Goal: Communication & Community: Answer question/provide support

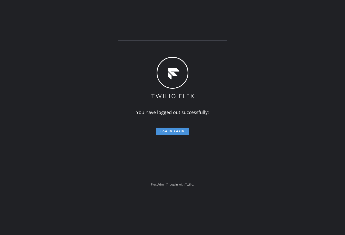
click at [183, 131] on span "Log in again" at bounding box center [173, 131] width 24 height 4
click at [53, 131] on div "You have logged out successfully! Log in again Flex Admin? Log in with Twilio." at bounding box center [172, 117] width 345 height 235
click at [173, 129] on span "Log in again" at bounding box center [173, 131] width 24 height 4
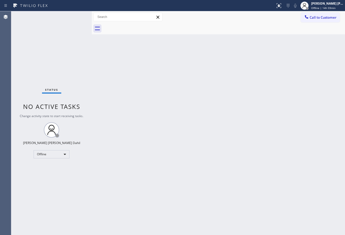
drag, startPoint x: 86, startPoint y: 15, endPoint x: 92, endPoint y: 16, distance: 5.5
click at [92, 16] on div at bounding box center [92, 123] width 0 height 224
click at [233, 124] on div "Back to Dashboard Change Sender ID Customers Technicians Select a contact Outbo…" at bounding box center [218, 123] width 253 height 224
click at [76, 15] on div "Status No active tasks Change activity state to start receiving tasks. Joshua J…" at bounding box center [51, 123] width 81 height 224
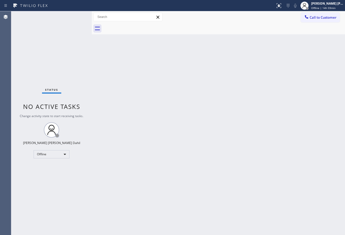
click at [76, 15] on div "Status No active tasks Change activity state to start receiving tasks. Joshua J…" at bounding box center [51, 123] width 81 height 224
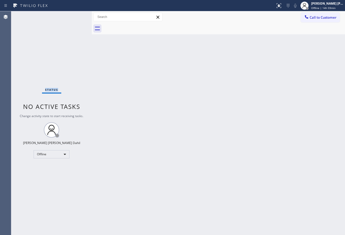
click at [76, 15] on div "Status No active tasks Change activity state to start receiving tasks. Joshua J…" at bounding box center [51, 123] width 81 height 224
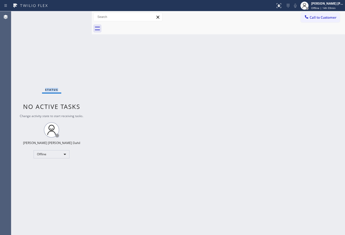
click at [76, 15] on div "Status No active tasks Change activity state to start receiving tasks. Joshua J…" at bounding box center [51, 123] width 81 height 224
click at [324, 8] on span "Offline | 14h 59min" at bounding box center [323, 8] width 24 height 4
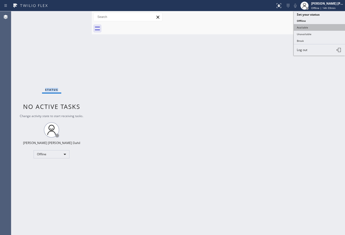
click at [311, 27] on button "Available" at bounding box center [319, 27] width 51 height 7
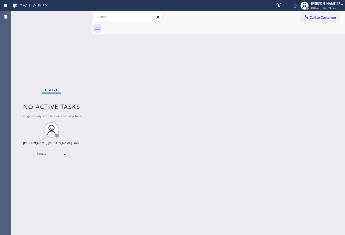
click at [310, 78] on div "Back to Dashboard Change Sender ID Customers Technicians Select a contact Outbo…" at bounding box center [218, 123] width 253 height 224
click at [331, 9] on span "Available | 2:08" at bounding box center [321, 8] width 20 height 4
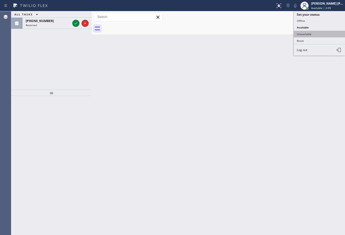
click at [313, 34] on button "Unavailable" at bounding box center [319, 34] width 51 height 7
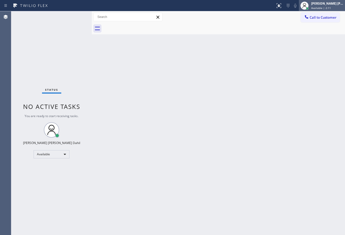
click at [324, 8] on span "Available | 2:11" at bounding box center [321, 8] width 20 height 4
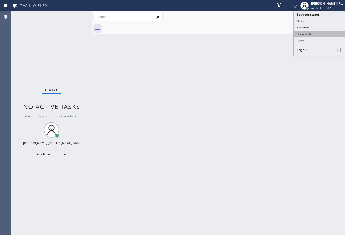
click at [321, 31] on button "Unavailable" at bounding box center [319, 34] width 51 height 7
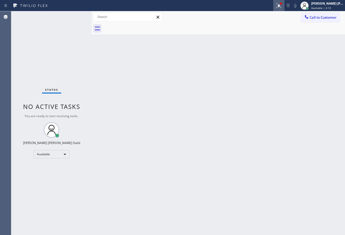
click at [282, 8] on icon at bounding box center [279, 6] width 6 height 6
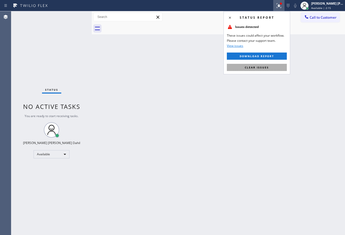
click at [275, 71] on button "Clear issues" at bounding box center [257, 67] width 60 height 7
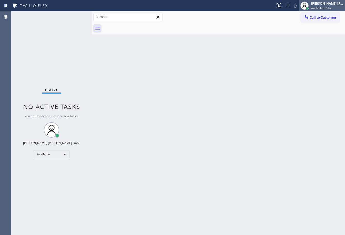
click at [328, 7] on span "Available | 2:16" at bounding box center [321, 8] width 20 height 4
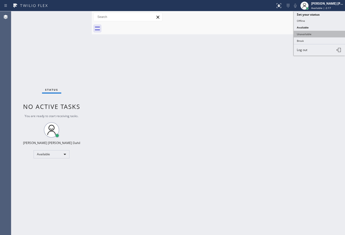
click at [314, 36] on button "Unavailable" at bounding box center [319, 34] width 51 height 7
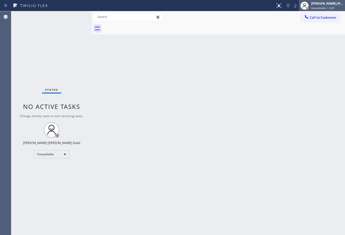
click at [323, 7] on span "Unavailable | 2:20" at bounding box center [322, 8] width 23 height 4
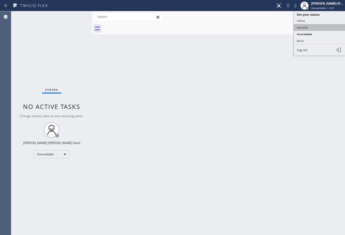
click at [314, 29] on button "Available" at bounding box center [319, 27] width 51 height 7
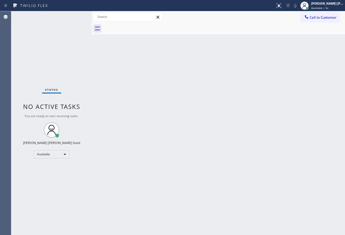
drag, startPoint x: 63, startPoint y: 22, endPoint x: 73, endPoint y: 3, distance: 20.9
click at [64, 21] on div "Status No active tasks You are ready to start receiving tasks. [PERSON_NAME] [P…" at bounding box center [51, 123] width 81 height 224
drag, startPoint x: 222, startPoint y: 100, endPoint x: 229, endPoint y: 101, distance: 6.7
click at [223, 101] on div "Back to Dashboard Change Sender ID Customers Technicians Select a contact Outbo…" at bounding box center [218, 123] width 253 height 224
click at [277, 202] on div "Back to Dashboard Change Sender ID Customers Technicians Select a contact Outbo…" at bounding box center [218, 123] width 253 height 224
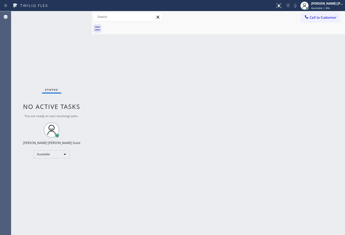
click at [116, 84] on div "Back to Dashboard Change Sender ID Customers Technicians Select a contact Outbo…" at bounding box center [218, 123] width 253 height 224
click at [139, 33] on div at bounding box center [224, 29] width 242 height 12
click at [224, 106] on div "Back to Dashboard Change Sender ID Customers Technicians Select a contact Outbo…" at bounding box center [218, 123] width 253 height 224
click at [76, 15] on div "Status No active tasks You are ready to start receiving tasks. [PERSON_NAME] [P…" at bounding box center [51, 123] width 81 height 224
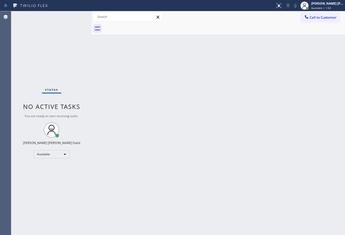
click at [76, 15] on div "Status No active tasks You are ready to start receiving tasks. [PERSON_NAME] [P…" at bounding box center [51, 123] width 81 height 224
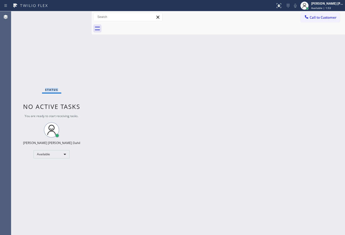
click at [76, 15] on div "Status No active tasks You are ready to start receiving tasks. [PERSON_NAME] [P…" at bounding box center [51, 123] width 81 height 224
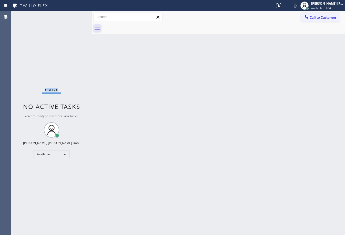
click at [76, 15] on div "Status No active tasks You are ready to start receiving tasks. [PERSON_NAME] [P…" at bounding box center [51, 123] width 81 height 224
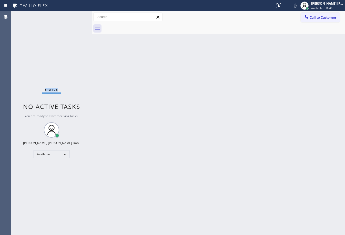
click at [76, 15] on div "Status No active tasks You are ready to start receiving tasks. [PERSON_NAME] [P…" at bounding box center [51, 123] width 81 height 224
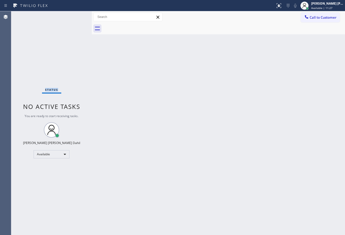
click at [76, 15] on div "Status No active tasks You are ready to start receiving tasks. [PERSON_NAME] [P…" at bounding box center [51, 123] width 81 height 224
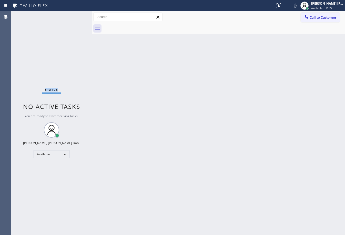
click at [76, 15] on div "Status No active tasks You are ready to start receiving tasks. [PERSON_NAME] [P…" at bounding box center [51, 123] width 81 height 224
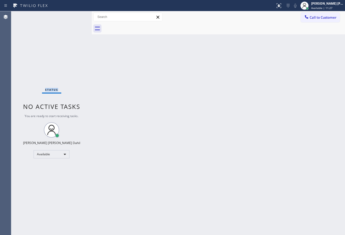
click at [76, 15] on div "Status No active tasks You are ready to start receiving tasks. [PERSON_NAME] [P…" at bounding box center [51, 123] width 81 height 224
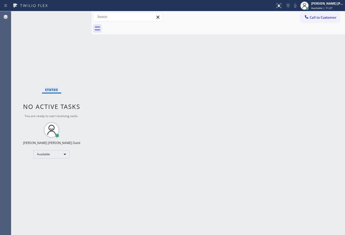
click at [76, 15] on div "Status No active tasks You are ready to start receiving tasks. [PERSON_NAME] [P…" at bounding box center [51, 123] width 81 height 224
click at [204, 176] on div "Back to Dashboard Change Sender ID Customers Technicians Select a contact Outbo…" at bounding box center [218, 123] width 253 height 224
click at [297, 180] on div "Back to Dashboard Change Sender ID Customers Technicians Select a contact Outbo…" at bounding box center [218, 123] width 253 height 224
click at [61, 19] on div "Status No active tasks You are ready to start receiving tasks. [PERSON_NAME] [P…" at bounding box center [51, 123] width 81 height 224
click at [70, 18] on div "Status No active tasks You are ready to start receiving tasks. [PERSON_NAME] [P…" at bounding box center [51, 123] width 81 height 224
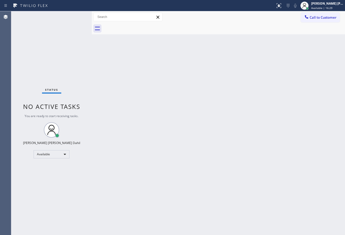
click at [183, 213] on div "Back to Dashboard Change Sender ID Customers Technicians Select a contact Outbo…" at bounding box center [218, 123] width 253 height 224
click at [126, 155] on div "Back to Dashboard Change Sender ID Customers Technicians Select a contact Outbo…" at bounding box center [218, 123] width 253 height 224
click at [166, 30] on div at bounding box center [224, 29] width 242 height 12
click at [322, 204] on div "Back to Dashboard Change Sender ID Customers Technicians Select a contact Outbo…" at bounding box center [218, 123] width 253 height 224
click at [111, 57] on div "Back to Dashboard Change Sender ID Customers Technicians Select a contact Outbo…" at bounding box center [218, 123] width 253 height 224
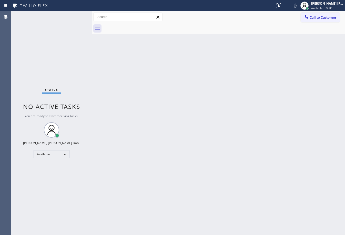
click at [118, 105] on div "Back to Dashboard Change Sender ID Customers Technicians Select a contact Outbo…" at bounding box center [218, 123] width 253 height 224
click at [172, 115] on div "Back to Dashboard Change Sender ID Customers Technicians Select a contact Outbo…" at bounding box center [218, 123] width 253 height 224
click at [173, 116] on div "Back to Dashboard Change Sender ID Customers Technicians Select a contact Outbo…" at bounding box center [218, 123] width 253 height 224
click at [136, 106] on div "Back to Dashboard Change Sender ID Customers Technicians Select a contact Outbo…" at bounding box center [218, 123] width 253 height 224
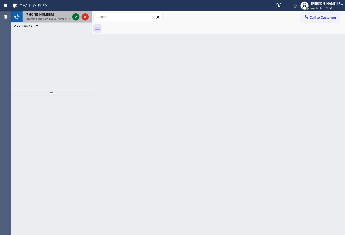
click at [76, 15] on icon at bounding box center [76, 17] width 6 height 6
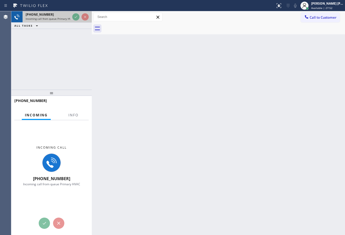
click at [75, 12] on div at bounding box center [80, 16] width 18 height 11
click at [75, 120] on div at bounding box center [73, 119] width 16 height 1
click at [71, 113] on span "Info" at bounding box center [73, 115] width 10 height 5
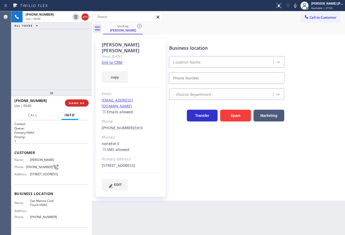
type input "(626) 539-2921"
click at [119, 60] on link "link to CRM" at bounding box center [112, 62] width 21 height 5
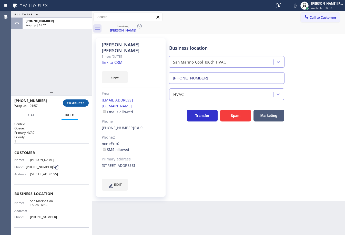
click at [78, 102] on span "COMPLETE" at bounding box center [76, 103] width 18 height 4
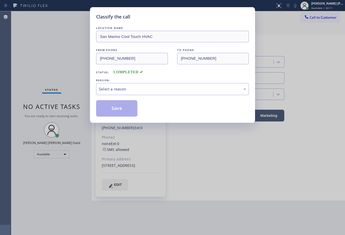
click at [118, 84] on div "Select a reason" at bounding box center [172, 89] width 153 height 12
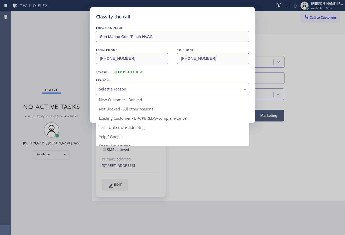
drag, startPoint x: 124, startPoint y: 118, endPoint x: 119, endPoint y: 114, distance: 6.4
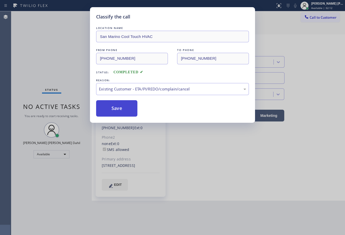
click at [119, 114] on button "Save" at bounding box center [116, 108] width 41 height 16
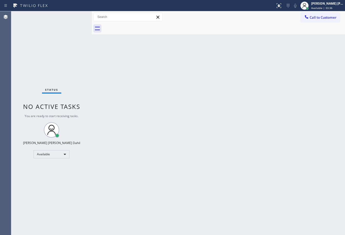
click at [72, 20] on div "Status No active tasks You are ready to start receiving tasks. [PERSON_NAME] [P…" at bounding box center [51, 123] width 81 height 224
click at [74, 15] on div "Status No active tasks You are ready to start receiving tasks. [PERSON_NAME] [P…" at bounding box center [51, 123] width 81 height 224
drag, startPoint x: 171, startPoint y: 122, endPoint x: 298, endPoint y: 154, distance: 130.7
click at [174, 121] on div "Back to Dashboard Change Sender ID Customers Technicians Select a contact Outbo…" at bounding box center [218, 123] width 253 height 224
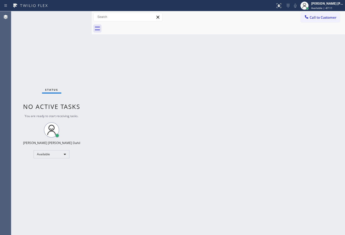
click at [295, 196] on div "Back to Dashboard Change Sender ID Customers Technicians Select a contact Outbo…" at bounding box center [218, 123] width 253 height 224
click at [109, 51] on div "Back to Dashboard Change Sender ID Customers Technicians Select a contact Outbo…" at bounding box center [218, 123] width 253 height 224
drag, startPoint x: 196, startPoint y: 32, endPoint x: 243, endPoint y: 82, distance: 68.2
click at [196, 32] on div at bounding box center [224, 29] width 242 height 12
drag, startPoint x: 326, startPoint y: 210, endPoint x: 317, endPoint y: 220, distance: 13.4
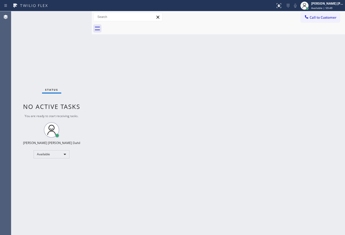
click at [324, 212] on div "Back to Dashboard Change Sender ID Customers Technicians Select a contact Outbo…" at bounding box center [218, 123] width 253 height 224
click at [169, 39] on div "Back to Dashboard Change Sender ID Customers Technicians Select a contact Outbo…" at bounding box center [218, 123] width 253 height 224
drag, startPoint x: 304, startPoint y: 216, endPoint x: 328, endPoint y: 235, distance: 31.3
click at [304, 216] on div "Back to Dashboard Change Sender ID Customers Technicians Select a contact Outbo…" at bounding box center [218, 123] width 253 height 224
drag, startPoint x: 129, startPoint y: 108, endPoint x: 212, endPoint y: 227, distance: 144.9
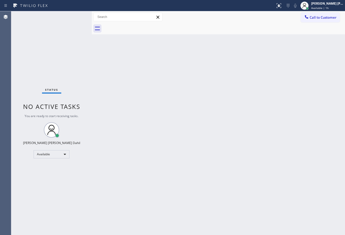
click at [129, 108] on div "Back to Dashboard Change Sender ID Customers Technicians Select a contact Outbo…" at bounding box center [218, 123] width 253 height 224
drag, startPoint x: 319, startPoint y: 5, endPoint x: 311, endPoint y: 34, distance: 30.0
click at [319, 5] on div "[PERSON_NAME] [PERSON_NAME] Dahil" at bounding box center [327, 3] width 32 height 4
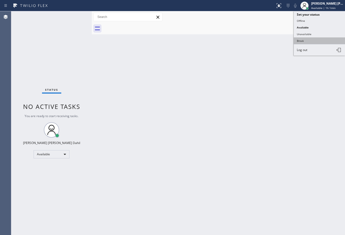
click at [312, 40] on button "Break" at bounding box center [319, 40] width 51 height 7
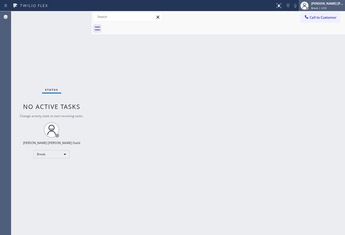
drag, startPoint x: 335, startPoint y: 3, endPoint x: 320, endPoint y: 20, distance: 23.0
click at [335, 3] on div "[PERSON_NAME] [PERSON_NAME] Dahil" at bounding box center [327, 3] width 32 height 4
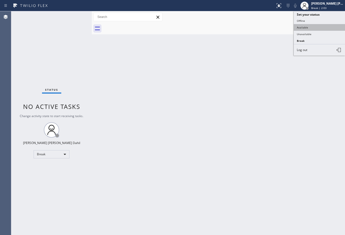
click at [309, 27] on button "Available" at bounding box center [319, 27] width 51 height 7
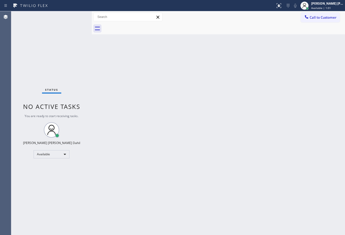
click at [78, 16] on div "Status No active tasks You are ready to start receiving tasks. [PERSON_NAME] [P…" at bounding box center [51, 123] width 81 height 224
click at [76, 17] on div "Status No active tasks You are ready to start receiving tasks. [PERSON_NAME] [P…" at bounding box center [51, 123] width 81 height 224
click at [66, 27] on div "Status No active tasks You are ready to start receiving tasks. [PERSON_NAME] [P…" at bounding box center [51, 123] width 81 height 224
click at [68, 8] on div at bounding box center [137, 6] width 271 height 8
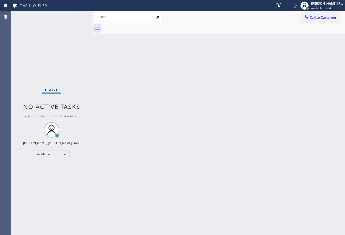
click at [76, 15] on div "Status No active tasks You are ready to start receiving tasks. [PERSON_NAME] [P…" at bounding box center [51, 123] width 81 height 224
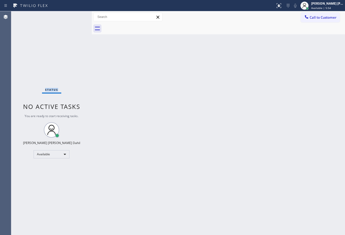
click at [76, 15] on div "Status No active tasks You are ready to start receiving tasks. [PERSON_NAME] [P…" at bounding box center [51, 123] width 81 height 224
click at [287, 152] on div "Back to Dashboard Change Sender ID Customers Technicians Select a contact Outbo…" at bounding box center [218, 123] width 253 height 224
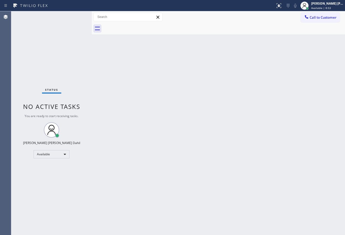
drag, startPoint x: 249, startPoint y: 170, endPoint x: 246, endPoint y: 201, distance: 30.9
click at [249, 170] on div "Back to Dashboard Change Sender ID Customers Technicians Select a contact Outbo…" at bounding box center [218, 123] width 253 height 224
drag, startPoint x: 61, startPoint y: 34, endPoint x: 63, endPoint y: 30, distance: 4.8
click at [61, 33] on div "Status No active tasks You are ready to start receiving tasks. [PERSON_NAME] [P…" at bounding box center [51, 123] width 81 height 224
click at [76, 15] on div "Status No active tasks You are ready to start receiving tasks. [PERSON_NAME] [P…" at bounding box center [51, 123] width 81 height 224
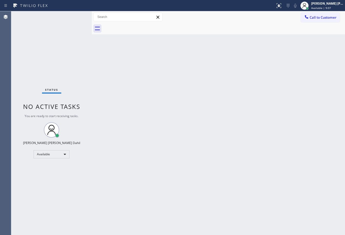
click at [76, 15] on div "Status No active tasks You are ready to start receiving tasks. [PERSON_NAME] [P…" at bounding box center [51, 123] width 81 height 224
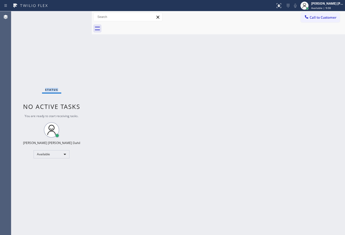
click at [76, 15] on div "Status No active tasks You are ready to start receiving tasks. [PERSON_NAME] [P…" at bounding box center [51, 123] width 81 height 224
click at [63, 53] on div "Status No active tasks You are ready to start receiving tasks. [PERSON_NAME] [P…" at bounding box center [51, 123] width 81 height 224
click at [281, 185] on div "Back to Dashboard Change Sender ID Customers Technicians Select a contact Outbo…" at bounding box center [218, 123] width 253 height 224
click at [117, 58] on div "Back to Dashboard Change Sender ID Customers Technicians Select a contact Outbo…" at bounding box center [218, 123] width 253 height 224
click at [312, 181] on div "Back to Dashboard Change Sender ID Customers Technicians Select a contact Outbo…" at bounding box center [218, 123] width 253 height 224
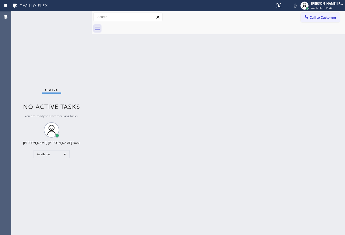
click at [68, 32] on div "Status No active tasks You are ready to start receiving tasks. [PERSON_NAME] [P…" at bounding box center [51, 123] width 81 height 224
drag, startPoint x: 120, startPoint y: 93, endPoint x: 165, endPoint y: 125, distance: 55.9
click at [123, 95] on div "Back to Dashboard Change Sender ID Customers Technicians Select a contact Outbo…" at bounding box center [218, 123] width 253 height 224
click at [69, 25] on div "Status No active tasks You are ready to start receiving tasks. [PERSON_NAME] [P…" at bounding box center [51, 123] width 81 height 224
click at [227, 159] on div "Back to Dashboard Change Sender ID Customers Technicians Select a contact Outbo…" at bounding box center [218, 123] width 253 height 224
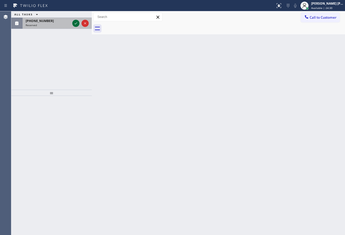
click at [76, 20] on button at bounding box center [75, 23] width 7 height 7
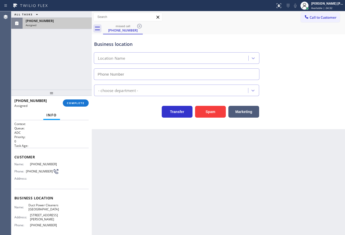
type input "(714) 790-9990"
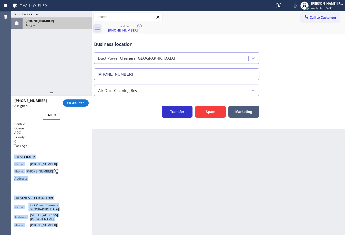
scroll to position [37, 0]
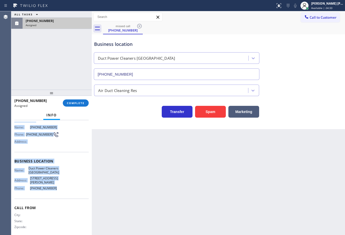
drag, startPoint x: 13, startPoint y: 156, endPoint x: 56, endPoint y: 185, distance: 51.9
click at [56, 185] on div "Context Queue: ADC Priority: 0 Task Age: Customer Name: (478) 291-7236 Phone: (…" at bounding box center [51, 177] width 81 height 115
copy div "Customer Name: (478) 291-7236 Phone: (478) 291-7236 Address: Business location …"
drag, startPoint x: 74, startPoint y: 103, endPoint x: 75, endPoint y: 99, distance: 3.9
click at [74, 102] on span "COMPLETE" at bounding box center [76, 103] width 18 height 4
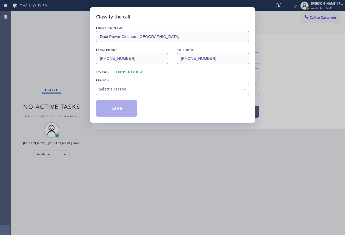
click at [109, 87] on div "Select a reason" at bounding box center [172, 89] width 147 height 6
click at [122, 111] on button "Save" at bounding box center [116, 108] width 41 height 16
drag, startPoint x: 123, startPoint y: 110, endPoint x: 128, endPoint y: 107, distance: 6.2
click at [124, 108] on button "Save" at bounding box center [116, 108] width 41 height 16
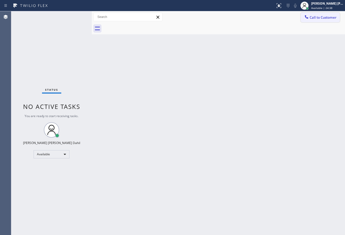
click at [322, 21] on button "Call to Customer" at bounding box center [320, 18] width 39 height 10
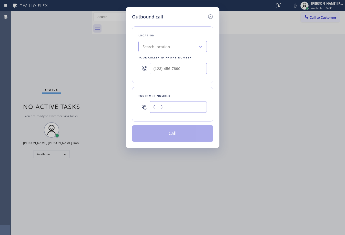
click at [184, 111] on input "(___) ___-____" at bounding box center [178, 107] width 57 height 12
paste input "478) 291-7236"
type input "(478) 291-7236"
click at [181, 72] on input "(___) ___-____" at bounding box center [178, 69] width 57 height 12
paste input "714) 790-9990"
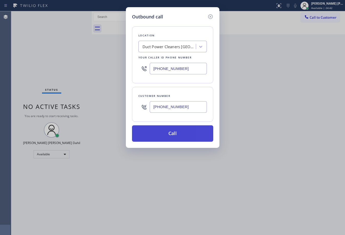
type input "(714) 790-9990"
click at [181, 137] on button "Call" at bounding box center [172, 133] width 81 height 16
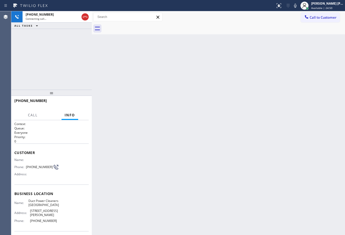
click at [285, 188] on div "Back to Dashboard Change Sender ID Customers Technicians Select a contact Outbo…" at bounding box center [218, 123] width 253 height 224
click at [53, 55] on div "+14782917236 Connecting call… ALL TASKS ALL TASKS ACTIVE TASKS TASKS IN WRAP UP" at bounding box center [51, 50] width 81 height 78
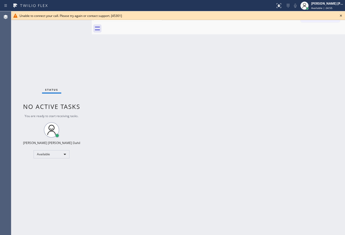
click at [342, 15] on icon at bounding box center [341, 16] width 6 height 6
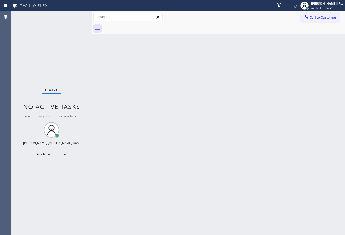
click at [207, 118] on div "Back to Dashboard Change Sender ID Customers Technicians Select a contact Outbo…" at bounding box center [218, 123] width 253 height 224
click at [286, 198] on div "Back to Dashboard Change Sender ID Customers Technicians Select a contact Outbo…" at bounding box center [218, 123] width 253 height 224
click at [55, 22] on div "Status No active tasks You are ready to start receiving tasks. [PERSON_NAME] [P…" at bounding box center [51, 123] width 81 height 224
click at [76, 15] on div "Status No active tasks You are ready to start receiving tasks. [PERSON_NAME] [P…" at bounding box center [51, 123] width 81 height 224
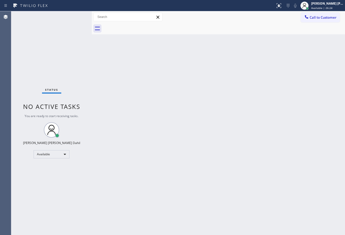
click at [76, 15] on div "Status No active tasks You are ready to start receiving tasks. [PERSON_NAME] [P…" at bounding box center [51, 123] width 81 height 224
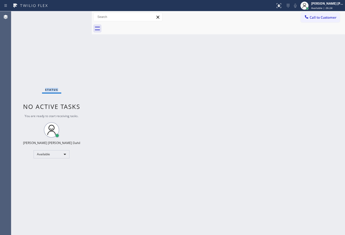
click at [76, 15] on div "Status No active tasks You are ready to start receiving tasks. [PERSON_NAME] [P…" at bounding box center [51, 123] width 81 height 224
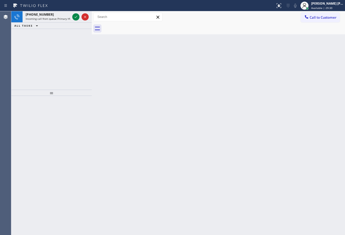
click at [76, 15] on icon at bounding box center [76, 17] width 6 height 6
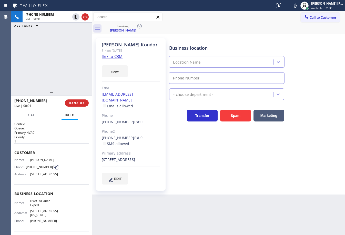
type input "(855) 999-4417"
click at [132, 206] on div "Back to Dashboard Change Sender ID Customers Technicians Select a contact Outbo…" at bounding box center [218, 123] width 253 height 224
click at [108, 58] on link "link to CRM" at bounding box center [112, 56] width 21 height 5
click at [240, 27] on div "booking Sherry Kondor" at bounding box center [224, 29] width 242 height 12
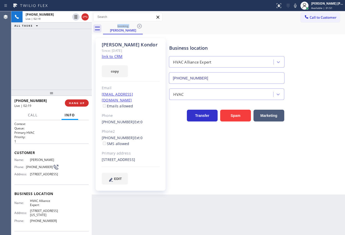
click at [240, 27] on div "booking Sherry Kondor" at bounding box center [224, 29] width 242 height 12
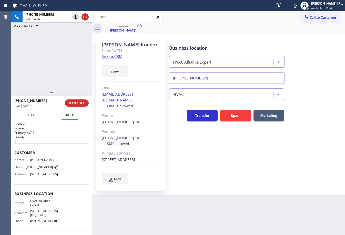
click at [240, 27] on div "booking Sherry Kondor" at bounding box center [224, 29] width 242 height 12
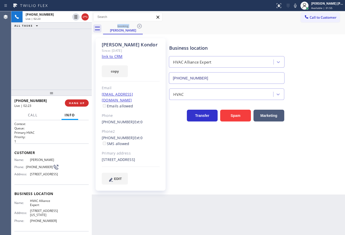
click at [240, 27] on div "booking Sherry Kondor" at bounding box center [224, 29] width 242 height 12
drag, startPoint x: 300, startPoint y: 8, endPoint x: 286, endPoint y: 22, distance: 19.4
click at [298, 8] on icon at bounding box center [295, 6] width 6 height 6
drag, startPoint x: 286, startPoint y: 22, endPoint x: 248, endPoint y: 22, distance: 38.0
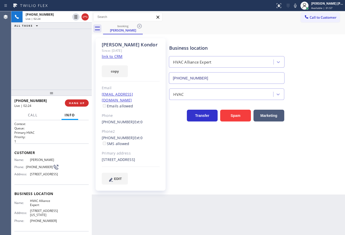
click at [284, 22] on div "Call to Customer Outbound call Location Duct Power Cleaners Anaheim Your caller…" at bounding box center [218, 17] width 253 height 12
click at [56, 40] on div "+13108017474 Live | 02:24 ALL TASKS ALL TASKS ACTIVE TASKS TASKS IN WRAP UP" at bounding box center [51, 50] width 81 height 78
click at [76, 17] on icon at bounding box center [76, 17] width 3 height 4
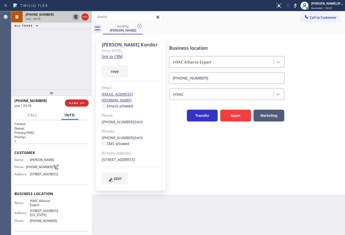
click at [65, 70] on div "+13108017474 Live | 03:18 ALL TASKS ALL TASKS ACTIVE TASKS TASKS IN WRAP UP" at bounding box center [51, 50] width 81 height 78
click at [285, 217] on div "Back to Dashboard Change Sender ID Customers Technicians Select a contact Outbo…" at bounding box center [218, 123] width 253 height 224
drag, startPoint x: 58, startPoint y: 50, endPoint x: 62, endPoint y: 51, distance: 3.3
click at [59, 51] on div "+13108017474 Live | 03:31 ALL TASKS ALL TASKS ACTIVE TASKS TASKS IN WRAP UP" at bounding box center [51, 50] width 81 height 78
click at [298, 7] on icon at bounding box center [295, 6] width 6 height 6
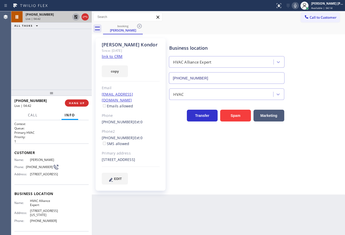
click at [75, 17] on icon at bounding box center [76, 17] width 4 height 4
click at [72, 37] on div "+13108017474 Live | 04:42 ALL TASKS ALL TASKS ACTIVE TASKS TASKS IN WRAP UP" at bounding box center [51, 50] width 81 height 78
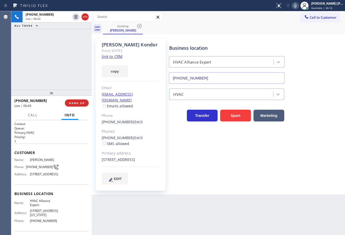
click at [37, 68] on div "+13108017474 Live | 06:43 ALL TASKS ALL TASKS ACTIVE TASKS TASKS IN WRAP UP" at bounding box center [51, 50] width 81 height 78
click at [38, 68] on div "+13108017474 Live | 06:43 ALL TASKS ALL TASKS ACTIVE TASKS TASKS IN WRAP UP" at bounding box center [51, 50] width 81 height 78
drag, startPoint x: 38, startPoint y: 68, endPoint x: 111, endPoint y: 4, distance: 97.4
click at [38, 68] on div "+13108017474 Live | 06:43 ALL TASKS ALL TASKS ACTIVE TASKS TASKS IN WRAP UP" at bounding box center [51, 50] width 81 height 78
click at [67, 65] on div "+13108017474 Live | 06:51 ALL TASKS ALL TASKS ACTIVE TASKS TASKS IN WRAP UP" at bounding box center [51, 50] width 81 height 78
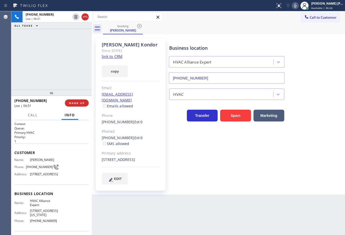
click at [66, 65] on div "+13108017474 Live | 06:51 ALL TASKS ALL TASKS ACTIVE TASKS TASKS IN WRAP UP" at bounding box center [51, 50] width 81 height 78
click at [65, 65] on div "+13108017474 Live | 06:51 ALL TASKS ALL TASKS ACTIVE TASKS TASKS IN WRAP UP" at bounding box center [51, 50] width 81 height 78
click at [64, 65] on div "+13108017474 Live | 06:52 ALL TASKS ALL TASKS ACTIVE TASKS TASKS IN WRAP UP" at bounding box center [51, 50] width 81 height 78
drag, startPoint x: 64, startPoint y: 63, endPoint x: 62, endPoint y: 58, distance: 6.0
click at [63, 59] on div "+13108017474 Live | 06:52 ALL TASKS ALL TASKS ACTIVE TASKS TASKS IN WRAP UP" at bounding box center [51, 50] width 81 height 78
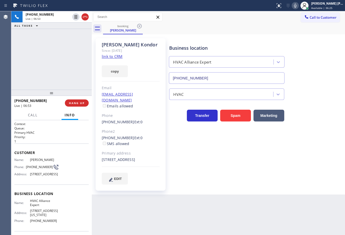
click at [62, 58] on div "+13108017474 Live | 06:53 ALL TASKS ALL TASKS ACTIVE TASKS TASKS IN WRAP UP" at bounding box center [51, 50] width 81 height 78
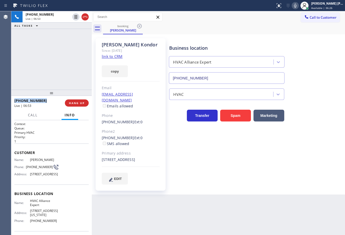
click at [62, 58] on div "+13108017474 Live | 06:53 ALL TASKS ALL TASKS ACTIVE TASKS TASKS IN WRAP UP" at bounding box center [51, 50] width 81 height 78
click at [62, 58] on div "+13108017474 Live | 06:54 ALL TASKS ALL TASKS ACTIVE TASKS TASKS IN WRAP UP" at bounding box center [51, 50] width 81 height 78
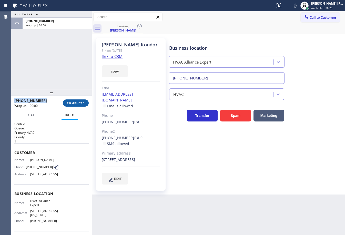
click at [70, 102] on span "COMPLETE" at bounding box center [76, 103] width 18 height 4
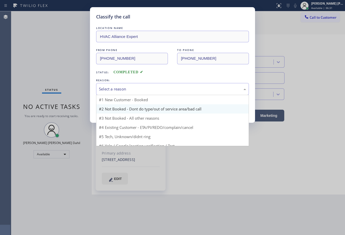
drag, startPoint x: 163, startPoint y: 86, endPoint x: 153, endPoint y: 105, distance: 21.4
click at [163, 86] on div "Select a reason" at bounding box center [172, 89] width 153 height 12
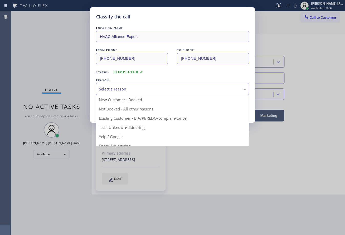
drag, startPoint x: 142, startPoint y: 117, endPoint x: 135, endPoint y: 113, distance: 7.8
click at [117, 108] on button "Save" at bounding box center [116, 108] width 41 height 16
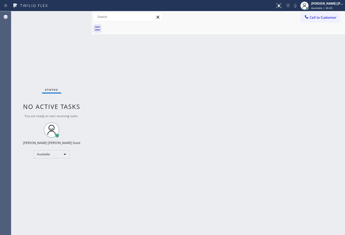
click at [269, 204] on div "Back to Dashboard Change Sender ID Customers Technicians Select a contact Outbo…" at bounding box center [218, 123] width 253 height 224
drag, startPoint x: 58, startPoint y: 36, endPoint x: 60, endPoint y: 30, distance: 6.2
click at [58, 36] on div "Status No active tasks You are ready to start receiving tasks. [PERSON_NAME] [P…" at bounding box center [51, 123] width 81 height 224
click at [60, 30] on div "Status No active tasks You are ready to start receiving tasks. [PERSON_NAME] [P…" at bounding box center [51, 123] width 81 height 224
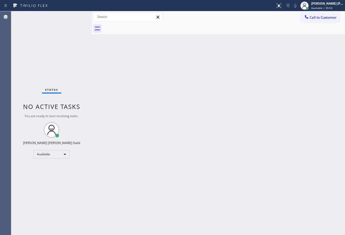
click at [232, 160] on div "Back to Dashboard Change Sender ID Customers Technicians Select a contact Outbo…" at bounding box center [218, 123] width 253 height 224
click at [71, 31] on div "Status No active tasks You are ready to start receiving tasks. [PERSON_NAME] [P…" at bounding box center [51, 123] width 81 height 224
click at [71, 18] on div "Status No active tasks You are ready to start receiving tasks. [PERSON_NAME] [P…" at bounding box center [51, 123] width 81 height 224
drag, startPoint x: 69, startPoint y: 18, endPoint x: 73, endPoint y: 18, distance: 3.8
click at [69, 18] on div "Status No active tasks You are ready to start receiving tasks. [PERSON_NAME] [P…" at bounding box center [51, 123] width 81 height 224
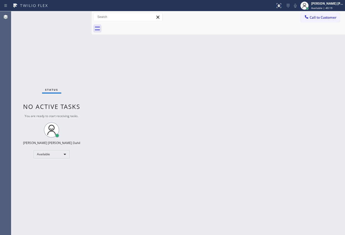
click at [118, 69] on div "Back to Dashboard Change Sender ID Customers Technicians Select a contact Outbo…" at bounding box center [218, 123] width 253 height 224
click at [119, 69] on div "Back to Dashboard Change Sender ID Customers Technicians Select a contact Outbo…" at bounding box center [218, 123] width 253 height 224
click at [234, 183] on div "Back to Dashboard Change Sender ID Customers Technicians Select a contact Outbo…" at bounding box center [218, 123] width 253 height 224
click at [66, 27] on div "Status No active tasks You are ready to start receiving tasks. [PERSON_NAME] [P…" at bounding box center [51, 123] width 81 height 224
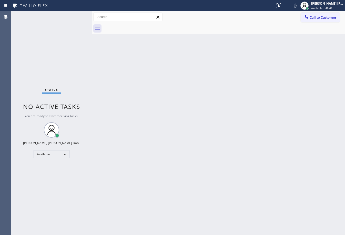
click at [129, 97] on div "Back to Dashboard Change Sender ID Customers Technicians Select a contact Outbo…" at bounding box center [218, 123] width 253 height 224
click at [76, 15] on div "Status No active tasks You are ready to start receiving tasks. [PERSON_NAME] [P…" at bounding box center [51, 123] width 81 height 224
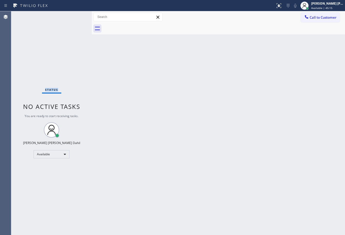
click at [76, 15] on div "Status No active tasks You are ready to start receiving tasks. [PERSON_NAME] [P…" at bounding box center [51, 123] width 81 height 224
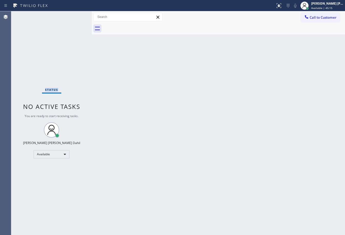
click at [76, 15] on div "Status No active tasks You are ready to start receiving tasks. [PERSON_NAME] [P…" at bounding box center [51, 123] width 81 height 224
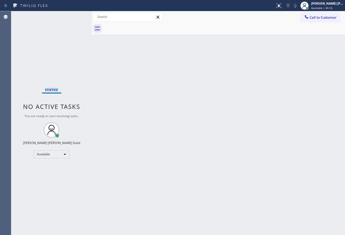
click at [76, 15] on div "Status No active tasks You are ready to start receiving tasks. [PERSON_NAME] [P…" at bounding box center [51, 123] width 81 height 224
click at [227, 143] on div "Back to Dashboard Change Sender ID Customers Technicians Select a contact Outbo…" at bounding box center [218, 123] width 253 height 224
click at [222, 161] on div "Back to Dashboard Change Sender ID Customers Technicians Select a contact Outbo…" at bounding box center [218, 123] width 253 height 224
click at [227, 19] on div "Call to Customer Outbound call Location Duct Power Cleaners Anaheim Your caller…" at bounding box center [218, 17] width 253 height 9
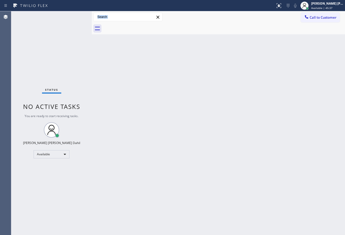
click at [227, 19] on div "Call to Customer Outbound call Location Duct Power Cleaners Anaheim Your caller…" at bounding box center [218, 17] width 253 height 9
click at [210, 126] on div "Back to Dashboard Change Sender ID Customers Technicians Select a contact Outbo…" at bounding box center [218, 123] width 253 height 224
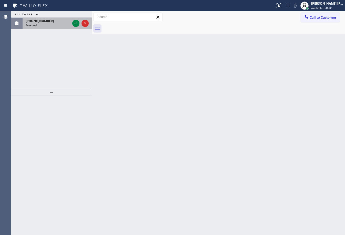
click at [61, 25] on div "Reserved" at bounding box center [48, 25] width 45 height 4
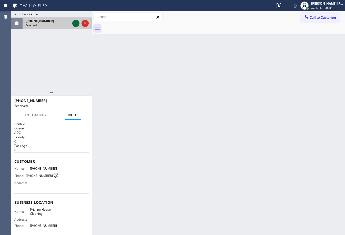
click at [76, 24] on icon at bounding box center [76, 23] width 6 height 6
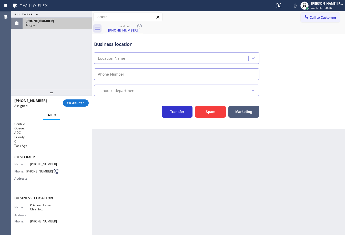
type input "(626) 548-3326"
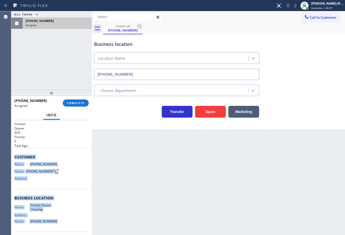
scroll to position [37, 0]
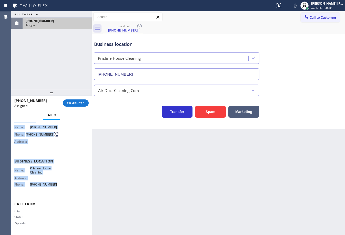
drag, startPoint x: 12, startPoint y: 155, endPoint x: 61, endPoint y: 192, distance: 60.8
click at [61, 192] on div "Context Queue: ADC Priority: 0 Task Age: Customer Name: (626) 347-7877 Phone: (…" at bounding box center [51, 177] width 81 height 115
copy div "Customer Name: (626) 347-7877 Phone: (626) 347-7877 Address: Business location …"
click at [73, 103] on span "COMPLETE" at bounding box center [76, 103] width 18 height 4
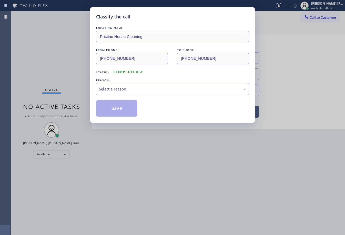
click at [108, 88] on div "Select a reason" at bounding box center [172, 89] width 147 height 6
drag, startPoint x: 119, startPoint y: 116, endPoint x: 117, endPoint y: 113, distance: 4.2
click at [119, 116] on button "Save" at bounding box center [116, 108] width 41 height 16
click at [117, 113] on button "Save" at bounding box center [116, 108] width 41 height 16
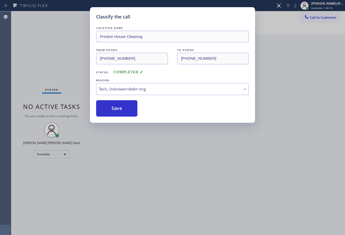
drag, startPoint x: 117, startPoint y: 113, endPoint x: 284, endPoint y: 45, distance: 180.5
click at [117, 112] on button "Save" at bounding box center [116, 108] width 41 height 16
click at [321, 18] on span "Call to Customer" at bounding box center [323, 17] width 27 height 5
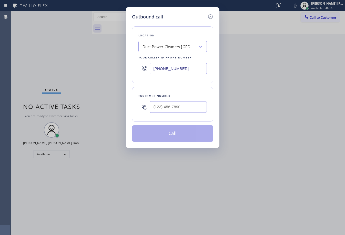
click at [184, 105] on input "text" at bounding box center [178, 107] width 57 height 12
paste input "626) 347-7877"
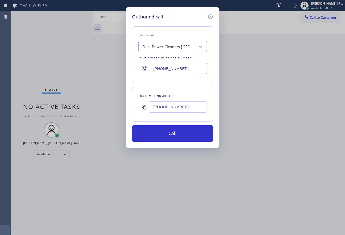
type input "(626) 347-7877"
click at [178, 71] on input "(714) 790-9990" at bounding box center [178, 69] width 57 height 12
paste input "626) 548-3326"
type input "(626) 548-3326"
click at [169, 134] on button "Call" at bounding box center [172, 133] width 81 height 16
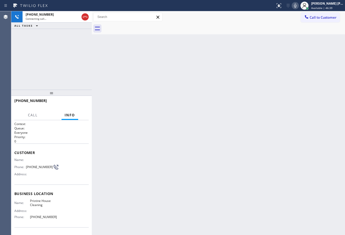
click at [298, 6] on icon at bounding box center [295, 6] width 6 height 6
drag, startPoint x: 302, startPoint y: 6, endPoint x: 293, endPoint y: 11, distance: 10.6
click at [297, 6] on icon at bounding box center [295, 6] width 3 height 4
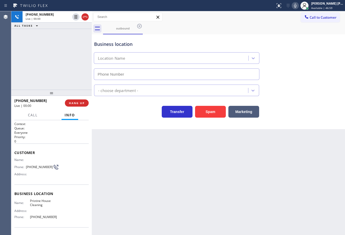
type input "(626) 548-3326"
click at [297, 6] on icon at bounding box center [295, 6] width 3 height 4
click at [298, 6] on icon at bounding box center [295, 6] width 6 height 6
click at [211, 195] on div "Back to Dashboard Change Sender ID Customers Technicians Select a contact Outbo…" at bounding box center [218, 123] width 253 height 224
click at [83, 103] on span "HANG UP" at bounding box center [77, 103] width 16 height 4
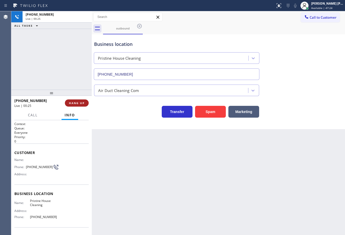
click at [83, 103] on span "HANG UP" at bounding box center [77, 103] width 16 height 4
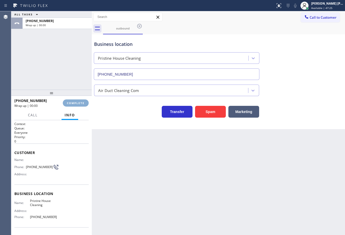
click at [83, 103] on span "COMPLETE" at bounding box center [76, 103] width 18 height 4
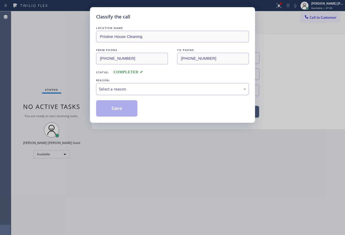
click at [101, 86] on div "Select a reason" at bounding box center [172, 89] width 147 height 6
drag, startPoint x: 121, startPoint y: 129, endPoint x: 115, endPoint y: 121, distance: 9.9
click at [109, 117] on div "Classify the call LOCATION NAME Pristine House Cleaning FROM PHONE (626) 548-33…" at bounding box center [172, 65] width 165 height 116
click at [108, 113] on button "Save" at bounding box center [116, 108] width 41 height 16
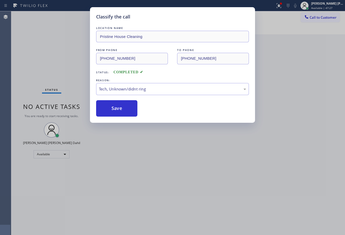
click at [160, 162] on div "Classify the call LOCATION NAME Pristine House Cleaning FROM PHONE (626) 548-33…" at bounding box center [172, 117] width 345 height 235
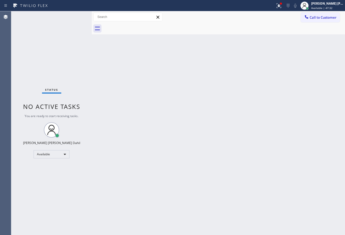
drag, startPoint x: 288, startPoint y: 5, endPoint x: 284, endPoint y: 30, distance: 25.3
click at [282, 5] on icon at bounding box center [279, 6] width 6 height 6
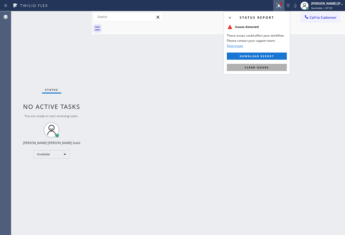
click at [265, 66] on span "Clear issues" at bounding box center [257, 68] width 24 height 4
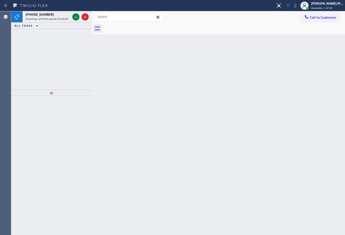
click at [57, 23] on div "ALL TASKS ALL TASKS ACTIVE TASKS TASKS IN WRAP UP" at bounding box center [51, 26] width 81 height 6
click at [77, 17] on icon at bounding box center [76, 17] width 6 height 6
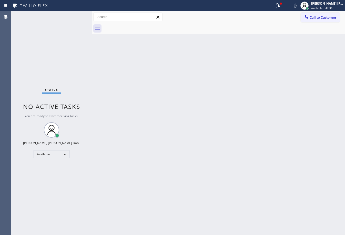
click at [76, 17] on div "Status No active tasks You are ready to start receiving tasks. [PERSON_NAME] [P…" at bounding box center [51, 123] width 81 height 224
drag, startPoint x: 204, startPoint y: 112, endPoint x: 243, endPoint y: 99, distance: 41.4
click at [219, 111] on div "Back to Dashboard Change Sender ID Customers Technicians Select a contact Outbo…" at bounding box center [218, 123] width 253 height 224
click at [280, 6] on div at bounding box center [278, 6] width 11 height 6
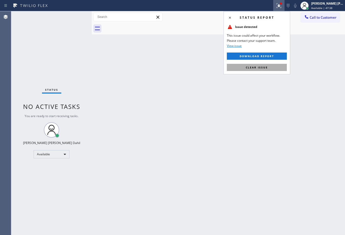
click at [267, 68] on span "Clear issue" at bounding box center [257, 68] width 22 height 4
click at [267, 68] on div "Back to Dashboard Change Sender ID Customers Technicians Select a contact Outbo…" at bounding box center [218, 123] width 253 height 224
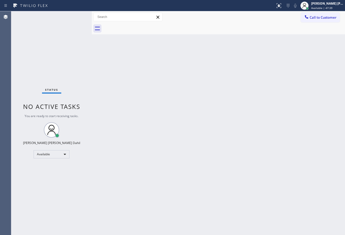
drag, startPoint x: 267, startPoint y: 68, endPoint x: 255, endPoint y: 173, distance: 104.8
click at [267, 75] on div "Back to Dashboard Change Sender ID Customers Technicians Select a contact Outbo…" at bounding box center [218, 123] width 253 height 224
click at [181, 37] on div "Back to Dashboard Change Sender ID Customers Technicians Select a contact Outbo…" at bounding box center [218, 123] width 253 height 224
drag, startPoint x: 204, startPoint y: 93, endPoint x: 207, endPoint y: 104, distance: 11.4
click at [206, 102] on div "Back to Dashboard Change Sender ID Customers Technicians Select a contact Outbo…" at bounding box center [218, 123] width 253 height 224
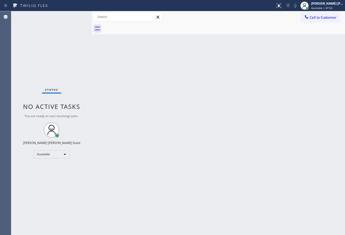
drag, startPoint x: 207, startPoint y: 110, endPoint x: 207, endPoint y: 117, distance: 7.2
click at [207, 115] on div "Back to Dashboard Change Sender ID Customers Technicians Select a contact Outbo…" at bounding box center [218, 123] width 253 height 224
drag, startPoint x: 207, startPoint y: 120, endPoint x: 208, endPoint y: 123, distance: 3.4
click at [208, 123] on div "Back to Dashboard Change Sender ID Customers Technicians Select a contact Outbo…" at bounding box center [218, 123] width 253 height 224
click at [209, 123] on div "Back to Dashboard Change Sender ID Customers Technicians Select a contact Outbo…" at bounding box center [218, 123] width 253 height 224
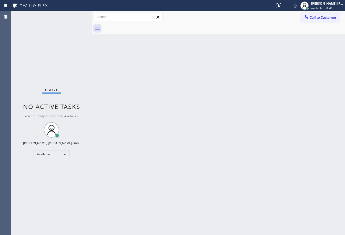
click at [279, 71] on div "Back to Dashboard Change Sender ID Customers Technicians Select a contact Outbo…" at bounding box center [218, 123] width 253 height 224
click at [224, 179] on div "Back to Dashboard Change Sender ID Customers Technicians Select a contact Outbo…" at bounding box center [218, 123] width 253 height 224
click at [76, 15] on div "Status No active tasks You are ready to start receiving tasks. [PERSON_NAME] [P…" at bounding box center [51, 123] width 81 height 224
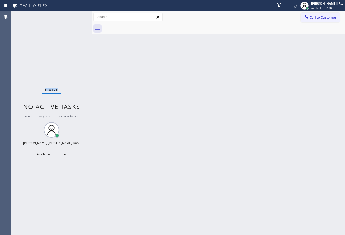
click at [76, 15] on div "Status No active tasks You are ready to start receiving tasks. [PERSON_NAME] [P…" at bounding box center [51, 123] width 81 height 224
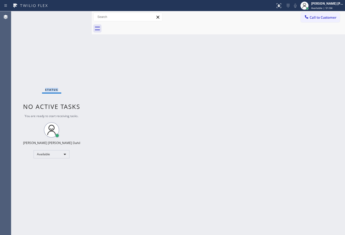
click at [76, 15] on div "Status No active tasks You are ready to start receiving tasks. [PERSON_NAME] [P…" at bounding box center [51, 123] width 81 height 224
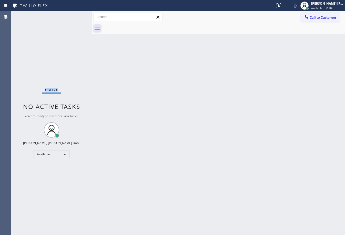
click at [76, 15] on div "Status No active tasks You are ready to start receiving tasks. [PERSON_NAME] [P…" at bounding box center [51, 123] width 81 height 224
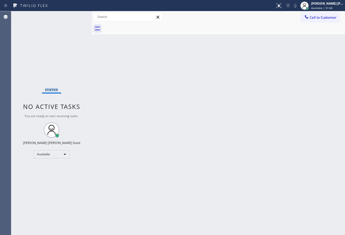
click at [76, 15] on div "Status No active tasks You are ready to start receiving tasks. [PERSON_NAME] [P…" at bounding box center [51, 123] width 81 height 224
drag, startPoint x: 191, startPoint y: 154, endPoint x: 216, endPoint y: 226, distance: 75.6
click at [193, 154] on div "Back to Dashboard Change Sender ID Customers Technicians Select a contact Outbo…" at bounding box center [218, 123] width 253 height 224
click at [53, 33] on div "Status No active tasks You are ready to start receiving tasks. [PERSON_NAME] [P…" at bounding box center [51, 123] width 81 height 224
click at [76, 15] on div "Status No active tasks You are ready to start receiving tasks. [PERSON_NAME] [P…" at bounding box center [51, 123] width 81 height 224
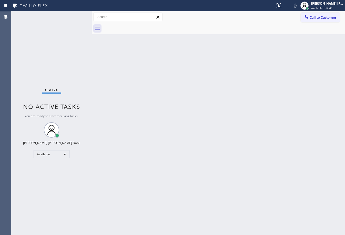
click at [76, 15] on div "Status No active tasks You are ready to start receiving tasks. [PERSON_NAME] [P…" at bounding box center [51, 123] width 81 height 224
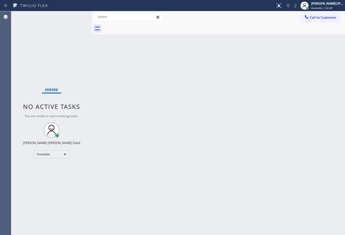
click at [76, 15] on div "Status No active tasks You are ready to start receiving tasks. [PERSON_NAME] [P…" at bounding box center [51, 123] width 81 height 224
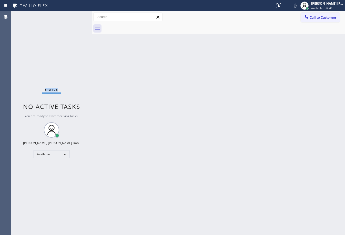
click at [76, 15] on div "Status No active tasks You are ready to start receiving tasks. [PERSON_NAME] [P…" at bounding box center [51, 123] width 81 height 224
click at [235, 27] on div at bounding box center [224, 29] width 242 height 12
click at [203, 132] on div "Back to Dashboard Change Sender ID Customers Technicians Select a contact Outbo…" at bounding box center [218, 123] width 253 height 224
click at [241, 167] on div "Back to Dashboard Change Sender ID Customers Technicians Select a contact Outbo…" at bounding box center [218, 123] width 253 height 224
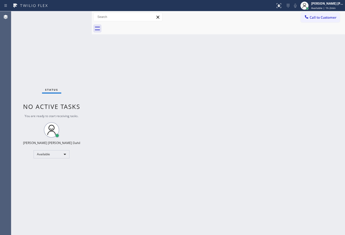
click at [282, 223] on div "Back to Dashboard Change Sender ID Customers Technicians Select a contact Outbo…" at bounding box center [218, 123] width 253 height 224
click at [206, 147] on div "Back to Dashboard Change Sender ID Customers Technicians Select a contact Outbo…" at bounding box center [218, 123] width 253 height 224
click at [236, 171] on div "Back to Dashboard Change Sender ID Customers Technicians Select a contact Outbo…" at bounding box center [218, 123] width 253 height 224
drag, startPoint x: 322, startPoint y: 7, endPoint x: 314, endPoint y: 22, distance: 16.6
click at [322, 7] on span "Available | 1h 6min" at bounding box center [323, 8] width 24 height 4
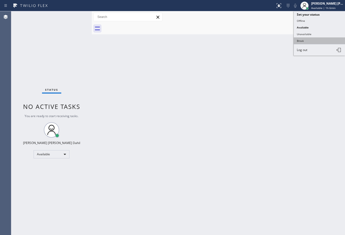
drag, startPoint x: 304, startPoint y: 39, endPoint x: 298, endPoint y: 47, distance: 10.2
click at [304, 40] on button "Break" at bounding box center [319, 40] width 51 height 7
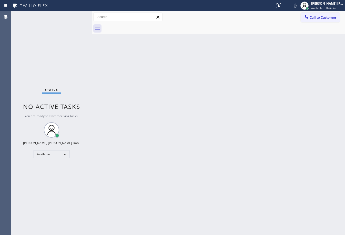
drag, startPoint x: 287, startPoint y: 65, endPoint x: 283, endPoint y: 86, distance: 20.9
click at [286, 68] on div "Back to Dashboard Change Sender ID Customers Technicians Select a contact Outbo…" at bounding box center [218, 123] width 253 height 224
click at [322, 8] on span "Break | 14:55" at bounding box center [319, 8] width 17 height 4
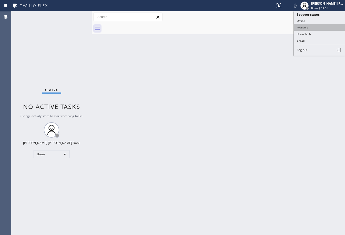
click at [315, 27] on button "Available" at bounding box center [319, 27] width 51 height 7
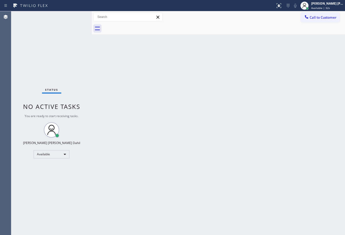
click at [61, 31] on div "Status No active tasks You are ready to start receiving tasks. [PERSON_NAME] [P…" at bounding box center [51, 123] width 81 height 224
click at [77, 28] on div "Status No active tasks You are ready to start receiving tasks. [PERSON_NAME] [P…" at bounding box center [51, 123] width 81 height 224
click at [76, 15] on div "Status No active tasks You are ready to start receiving tasks. [PERSON_NAME] [P…" at bounding box center [51, 123] width 81 height 224
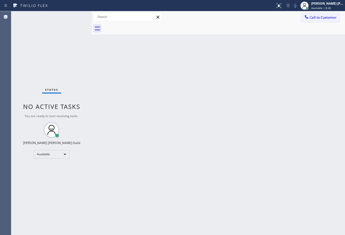
click at [76, 15] on div "Status No active tasks You are ready to start receiving tasks. [PERSON_NAME] [P…" at bounding box center [51, 123] width 81 height 224
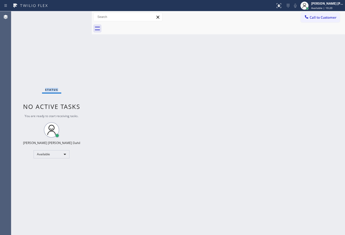
click at [127, 117] on div "Back to Dashboard Change Sender ID Customers Technicians Select a contact Outbo…" at bounding box center [218, 123] width 253 height 224
drag, startPoint x: 45, startPoint y: 187, endPoint x: 143, endPoint y: 217, distance: 101.9
click at [50, 187] on div "Status No active tasks You are ready to start receiving tasks. [PERSON_NAME] [P…" at bounding box center [51, 123] width 81 height 224
click at [213, 136] on div "Back to Dashboard Change Sender ID Customers Technicians Select a contact Outbo…" at bounding box center [218, 123] width 253 height 224
click at [65, 35] on div "Status No active tasks You are ready to start receiving tasks. [PERSON_NAME] [P…" at bounding box center [51, 123] width 81 height 224
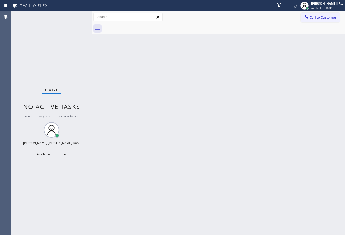
click at [65, 35] on div "Status No active tasks You are ready to start receiving tasks. [PERSON_NAME] [P…" at bounding box center [51, 123] width 81 height 224
click at [238, 44] on div "Back to Dashboard Change Sender ID Customers Technicians Select a contact Outbo…" at bounding box center [218, 123] width 253 height 224
drag, startPoint x: 222, startPoint y: 171, endPoint x: 239, endPoint y: 211, distance: 44.1
click at [224, 174] on div "Back to Dashboard Change Sender ID Customers Technicians Select a contact Outbo…" at bounding box center [218, 123] width 253 height 224
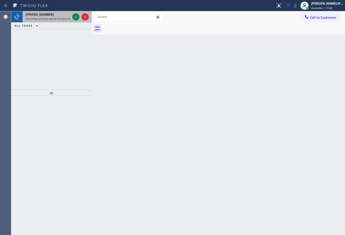
drag, startPoint x: 57, startPoint y: 17, endPoint x: 60, endPoint y: 16, distance: 3.6
click at [57, 17] on span "Incoming call from queue Primary HVAC" at bounding box center [50, 19] width 48 height 4
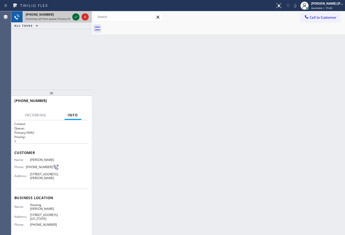
click at [75, 18] on icon at bounding box center [76, 17] width 6 height 6
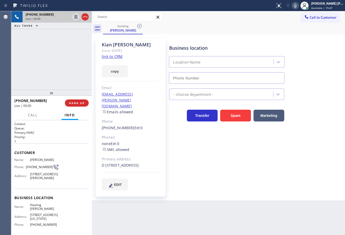
type input "[PHONE_NUMBER]"
click at [112, 58] on link "link to CRM" at bounding box center [112, 56] width 21 height 5
click at [311, 88] on div "HVAC" at bounding box center [256, 93] width 176 height 14
click at [310, 88] on div "HVAC" at bounding box center [256, 93] width 176 height 14
click at [313, 68] on div "Business location Heating Masters Marina Del Rey (424) 206-6795" at bounding box center [256, 60] width 176 height 46
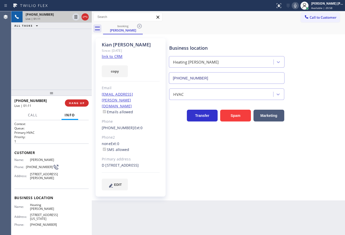
click at [310, 67] on div "Business location Heating Masters Marina Del Rey (424) 206-6795" at bounding box center [256, 60] width 176 height 46
click at [298, 5] on icon at bounding box center [295, 6] width 6 height 6
click at [304, 34] on div "booking Kian Abolfathi" at bounding box center [224, 29] width 242 height 12
click at [65, 28] on div "ALL TASKS ALL TASKS ACTIVE TASKS TASKS IN WRAP UP" at bounding box center [51, 26] width 81 height 6
click at [74, 17] on icon at bounding box center [76, 17] width 6 height 6
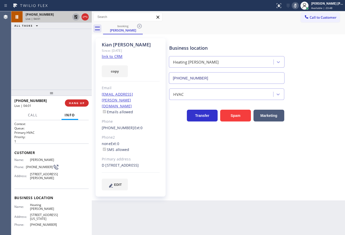
click at [74, 16] on icon at bounding box center [76, 17] width 6 height 6
drag, startPoint x: 300, startPoint y: 6, endPoint x: 304, endPoint y: 20, distance: 14.1
click at [298, 7] on icon at bounding box center [295, 6] width 6 height 6
click at [304, 20] on div at bounding box center [307, 17] width 6 height 6
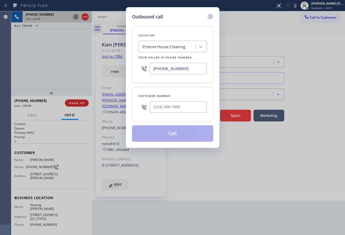
click at [209, 17] on icon at bounding box center [210, 16] width 5 height 5
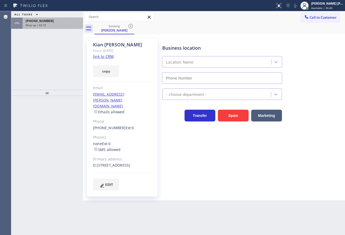
type input "[PHONE_NUMBER]"
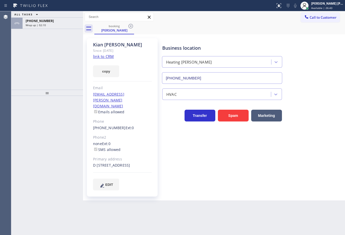
click at [43, 21] on span "[PHONE_NUMBER]" at bounding box center [40, 21] width 28 height 4
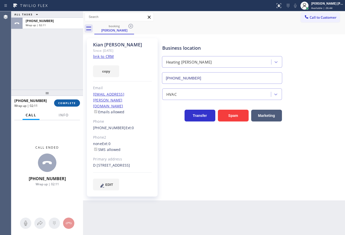
click at [71, 104] on span "COMPLETE" at bounding box center [67, 103] width 18 height 4
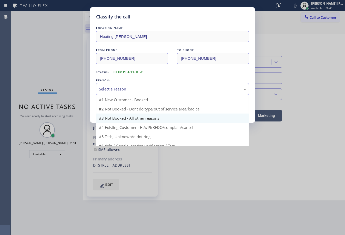
drag, startPoint x: 109, startPoint y: 91, endPoint x: 107, endPoint y: 107, distance: 16.3
click at [110, 91] on div "Select a reason" at bounding box center [172, 89] width 147 height 6
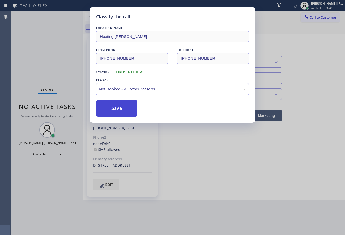
click at [110, 111] on button "Save" at bounding box center [116, 108] width 41 height 16
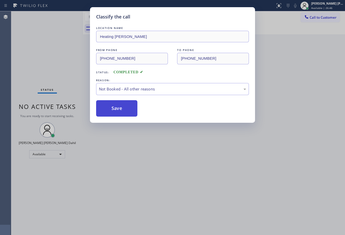
click at [110, 111] on button "Save" at bounding box center [116, 108] width 41 height 16
click at [72, 62] on div "Classify the call LOCATION NAME Heating [PERSON_NAME] FROM PHONE [PHONE_NUMBER]…" at bounding box center [172, 117] width 345 height 235
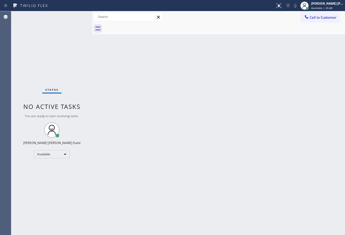
drag, startPoint x: 82, startPoint y: 16, endPoint x: 92, endPoint y: 18, distance: 9.5
click at [92, 18] on div at bounding box center [92, 123] width 0 height 224
click at [178, 139] on div "Back to Dashboard Change Sender ID Customers Technicians Select a contact Outbo…" at bounding box center [218, 123] width 253 height 224
click at [76, 15] on div "Status No active tasks You are ready to start receiving tasks. [PERSON_NAME] [P…" at bounding box center [51, 123] width 81 height 224
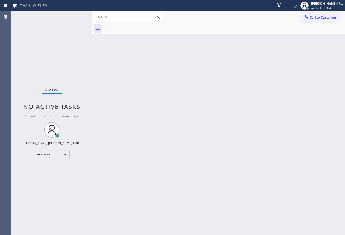
click at [76, 15] on div "Status No active tasks You are ready to start receiving tasks. [PERSON_NAME] [P…" at bounding box center [51, 123] width 81 height 224
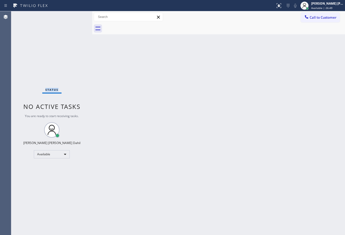
click at [76, 15] on div "Status No active tasks You are ready to start receiving tasks. [PERSON_NAME] [P…" at bounding box center [51, 123] width 81 height 224
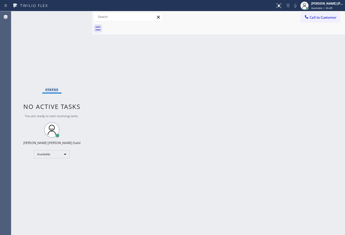
click at [76, 15] on div "Status No active tasks You are ready to start receiving tasks. [PERSON_NAME] [P…" at bounding box center [51, 123] width 81 height 224
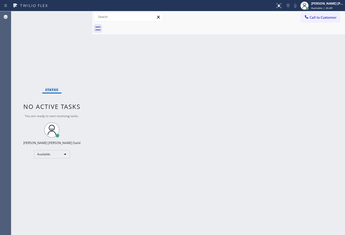
click at [76, 15] on div "Status No active tasks You are ready to start receiving tasks. [PERSON_NAME] [P…" at bounding box center [51, 123] width 81 height 224
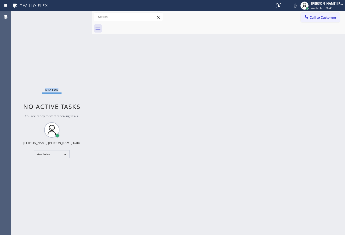
click at [76, 15] on div "Status No active tasks You are ready to start receiving tasks. [PERSON_NAME] [P…" at bounding box center [51, 123] width 81 height 224
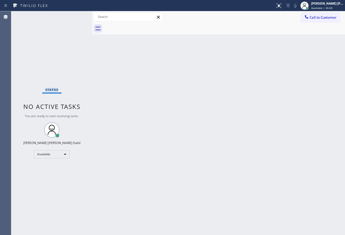
click at [76, 15] on div "Status No active tasks You are ready to start receiving tasks. [PERSON_NAME] [P…" at bounding box center [51, 123] width 81 height 224
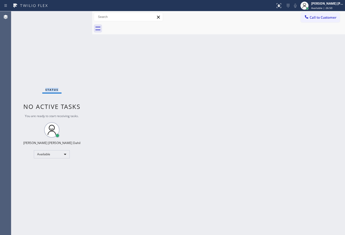
click at [76, 15] on div "Status No active tasks You are ready to start receiving tasks. [PERSON_NAME] [P…" at bounding box center [51, 123] width 81 height 224
drag, startPoint x: 268, startPoint y: 210, endPoint x: 271, endPoint y: 210, distance: 3.1
click at [270, 210] on div "Back to Dashboard Change Sender ID Customers Technicians Select a contact Outbo…" at bounding box center [218, 123] width 253 height 224
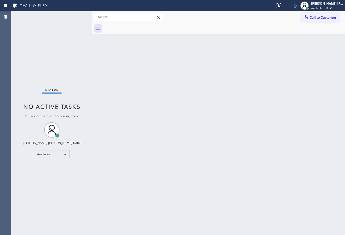
click at [214, 131] on div "Back to Dashboard Change Sender ID Customers Technicians Select a contact Outbo…" at bounding box center [218, 123] width 253 height 224
click at [224, 131] on div "Back to Dashboard Change Sender ID Customers Technicians Select a contact Outbo…" at bounding box center [218, 123] width 253 height 224
drag, startPoint x: 196, startPoint y: 86, endPoint x: 238, endPoint y: 55, distance: 51.8
click at [199, 81] on div "Back to Dashboard Change Sender ID Customers Technicians Select a contact Outbo…" at bounding box center [218, 123] width 253 height 224
click at [326, 8] on span "Available | 51:34" at bounding box center [321, 8] width 21 height 4
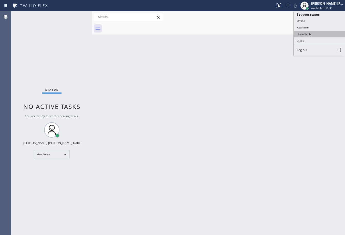
click at [305, 36] on button "Unavailable" at bounding box center [319, 34] width 51 height 7
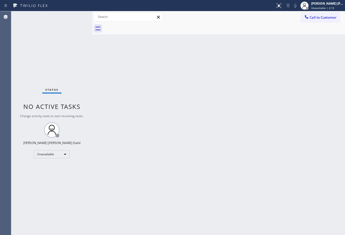
drag, startPoint x: 319, startPoint y: 5, endPoint x: 312, endPoint y: 29, distance: 25.1
click at [320, 5] on div "[PERSON_NAME] [PERSON_NAME] Dahil" at bounding box center [327, 3] width 32 height 4
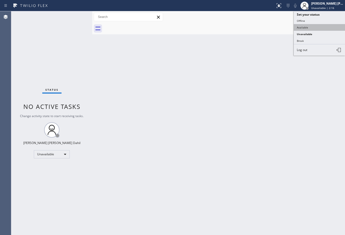
click at [310, 26] on button "Available" at bounding box center [319, 27] width 51 height 7
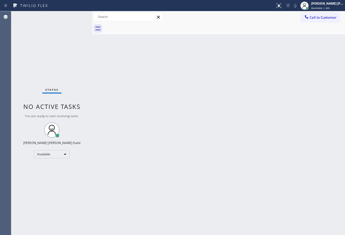
drag, startPoint x: 140, startPoint y: 103, endPoint x: 138, endPoint y: 99, distance: 4.2
click at [140, 103] on div "Back to Dashboard Change Sender ID Customers Technicians Select a contact Outbo…" at bounding box center [218, 123] width 253 height 224
drag, startPoint x: 232, startPoint y: 119, endPoint x: 253, endPoint y: 104, distance: 26.3
click at [234, 117] on div "Back to Dashboard Change Sender ID Customers Technicians Select a contact Outbo…" at bounding box center [218, 123] width 253 height 224
click at [274, 159] on div "Back to Dashboard Change Sender ID Customers Technicians Select a contact Outbo…" at bounding box center [218, 123] width 253 height 224
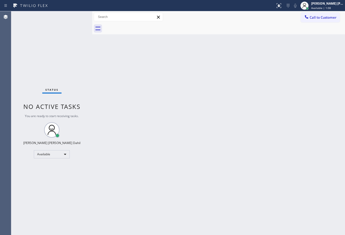
drag, startPoint x: 319, startPoint y: 8, endPoint x: 320, endPoint y: 18, distance: 10.3
click at [320, 7] on span "Available | 1:08" at bounding box center [321, 8] width 20 height 4
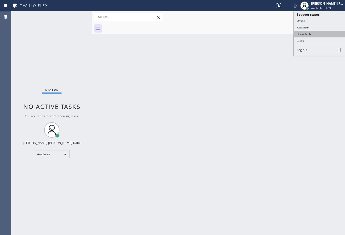
click at [317, 34] on button "Unavailable" at bounding box center [319, 34] width 51 height 7
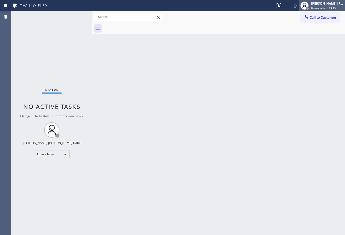
click at [322, 8] on span "Unavailable | 13:45" at bounding box center [323, 8] width 25 height 4
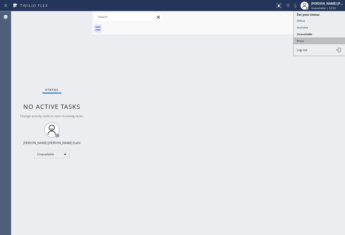
click at [314, 39] on button "Break" at bounding box center [319, 40] width 51 height 7
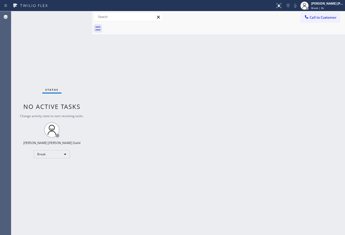
click at [230, 41] on div "Back to Dashboard Change Sender ID Customers Technicians Select a contact Outbo…" at bounding box center [218, 123] width 253 height 224
click at [308, 5] on icon at bounding box center [305, 6] width 6 height 6
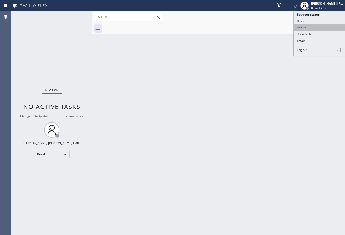
click at [310, 28] on button "Available" at bounding box center [319, 27] width 51 height 7
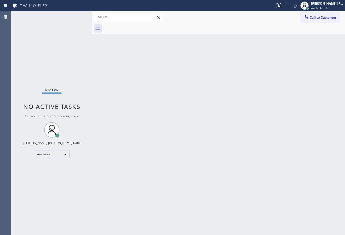
click at [324, 8] on span "Available | 0s" at bounding box center [319, 8] width 17 height 4
click at [299, 149] on div "Back to Dashboard Change Sender ID Customers Technicians Select a contact Outbo…" at bounding box center [218, 123] width 253 height 224
click at [248, 164] on div "Back to Dashboard Change Sender ID Customers Technicians Select a contact Outbo…" at bounding box center [218, 123] width 253 height 224
click at [282, 76] on div "Back to Dashboard Change Sender ID Customers Technicians Select a contact Outbo…" at bounding box center [218, 123] width 253 height 224
click at [193, 149] on div "Back to Dashboard Change Sender ID Customers Technicians Select a contact Outbo…" at bounding box center [218, 123] width 253 height 224
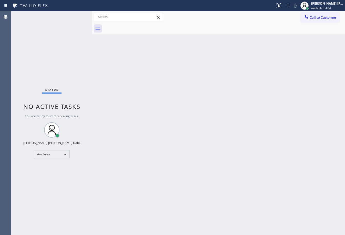
drag, startPoint x: 285, startPoint y: 135, endPoint x: 293, endPoint y: 140, distance: 9.5
click at [293, 140] on div "Back to Dashboard Change Sender ID Customers Technicians Select a contact Outbo…" at bounding box center [218, 123] width 253 height 224
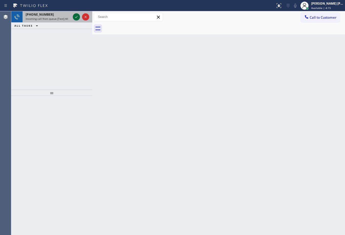
click at [76, 15] on icon at bounding box center [76, 17] width 6 height 6
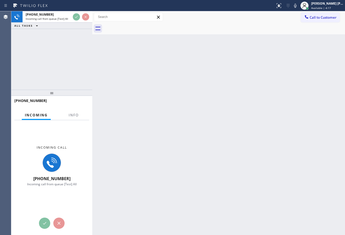
click at [73, 119] on div at bounding box center [74, 119] width 16 height 1
click at [67, 108] on div "[PHONE_NUMBER]" at bounding box center [51, 102] width 75 height 13
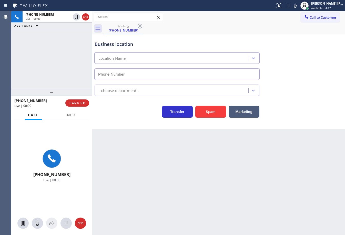
click at [74, 116] on span "Info" at bounding box center [71, 115] width 10 height 5
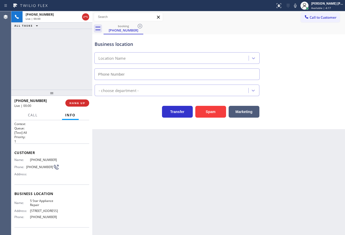
type input "[PHONE_NUMBER]"
click at [232, 32] on div "booking [PHONE_NUMBER]" at bounding box center [225, 29] width 242 height 12
click at [154, 189] on div "Back to Dashboard Change Sender ID Customers Technicians Select a contact Outbo…" at bounding box center [218, 123] width 253 height 224
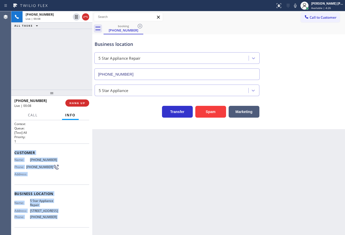
scroll to position [33, 0]
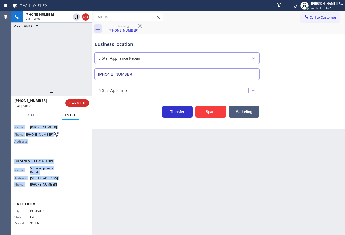
drag, startPoint x: 12, startPoint y: 151, endPoint x: 58, endPoint y: 189, distance: 59.9
click at [58, 189] on div "Context Queue: [Test] All Priority: 1 Customer Name: [PHONE_NUMBER] Phone: [PHO…" at bounding box center [51, 177] width 81 height 115
copy div "Customer Name: [PHONE_NUMBER] Phone: [PHONE_NUMBER] Address: Business location …"
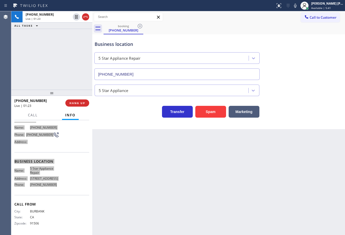
scroll to position [0, 0]
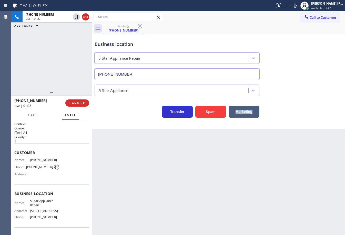
drag, startPoint x: 221, startPoint y: 182, endPoint x: 216, endPoint y: 182, distance: 5.6
click at [217, 182] on div "Back to Dashboard Change Sender ID Customers Technicians Select a contact Outbo…" at bounding box center [218, 123] width 253 height 224
click at [298, 4] on icon at bounding box center [295, 6] width 6 height 6
click at [298, 5] on icon at bounding box center [295, 6] width 6 height 6
drag, startPoint x: 300, startPoint y: 8, endPoint x: 248, endPoint y: 13, distance: 51.5
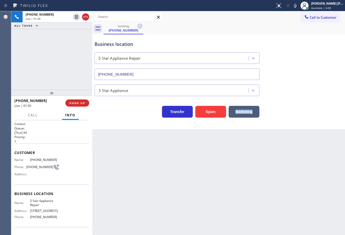
click at [298, 8] on icon at bounding box center [295, 6] width 6 height 6
click at [248, 13] on div "Call to Customer Outbound call Location Search location Your caller id phone nu…" at bounding box center [218, 17] width 253 height 9
drag, startPoint x: 77, startPoint y: 17, endPoint x: 74, endPoint y: 25, distance: 9.1
click at [76, 17] on icon at bounding box center [76, 17] width 6 height 6
click at [74, 25] on div "ALL TASKS ALL TASKS ACTIVE TASKS TASKS IN WRAP UP" at bounding box center [51, 26] width 81 height 6
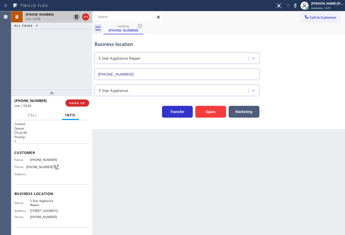
click at [75, 17] on icon at bounding box center [76, 17] width 6 height 6
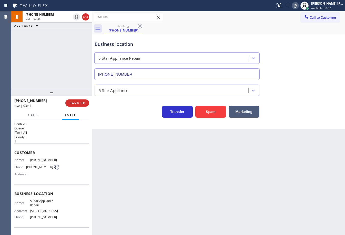
click at [297, 5] on icon at bounding box center [295, 6] width 3 height 4
click at [302, 64] on div "Business location 5 Star Appliance Repair [PHONE_NUMBER]" at bounding box center [219, 57] width 250 height 46
click at [238, 41] on div "Business location" at bounding box center [177, 44] width 165 height 7
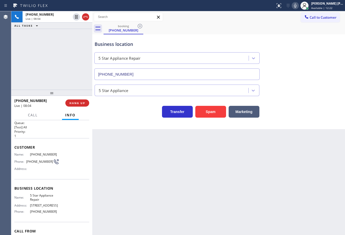
scroll to position [33, 0]
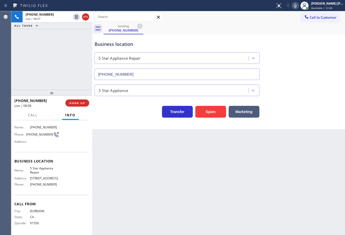
click at [298, 3] on icon at bounding box center [295, 6] width 6 height 6
click at [298, 6] on icon at bounding box center [295, 6] width 6 height 6
click at [77, 17] on icon at bounding box center [76, 17] width 6 height 6
click at [298, 8] on icon at bounding box center [295, 6] width 6 height 6
drag, startPoint x: 304, startPoint y: 45, endPoint x: 273, endPoint y: 41, distance: 30.6
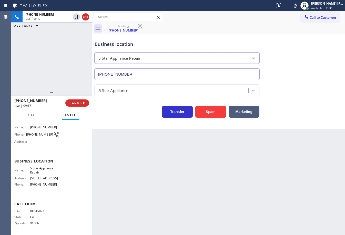
click at [304, 46] on div "Business location 5 Star Appliance Repair [PHONE_NUMBER]" at bounding box center [219, 57] width 250 height 46
click at [299, 11] on div "Status report No issues detected If you experience an issue, please download th…" at bounding box center [309, 5] width 72 height 11
click at [300, 32] on div "booking [PHONE_NUMBER]" at bounding box center [225, 29] width 242 height 12
click at [298, 6] on icon at bounding box center [295, 6] width 6 height 6
click at [298, 42] on div "Business location 5 Star Appliance Repair [PHONE_NUMBER]" at bounding box center [219, 57] width 250 height 46
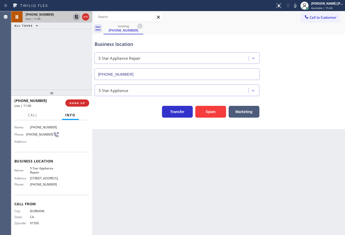
click at [75, 17] on icon at bounding box center [76, 17] width 6 height 6
drag, startPoint x: 64, startPoint y: 38, endPoint x: 77, endPoint y: 42, distance: 13.5
click at [64, 39] on div "[PHONE_NUMBER] Live | 11:07 ALL TASKS ALL TASKS ACTIVE TASKS TASKS IN WRAP UP" at bounding box center [51, 50] width 81 height 78
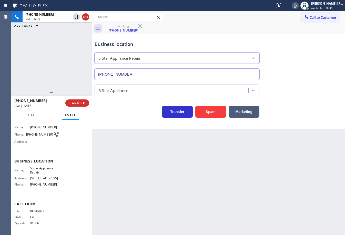
click at [298, 5] on icon at bounding box center [295, 6] width 6 height 6
click at [298, 6] on icon at bounding box center [295, 6] width 6 height 6
click at [298, 5] on icon at bounding box center [295, 6] width 6 height 6
click at [287, 22] on div "Call to Customer Outbound call Location Search location Your caller id phone nu…" at bounding box center [218, 17] width 253 height 12
click at [298, 6] on icon at bounding box center [295, 6] width 6 height 6
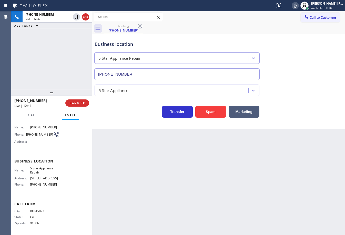
click at [271, 18] on div "Call to Customer Outbound call Location Search location Your caller id phone nu…" at bounding box center [218, 17] width 253 height 9
click at [297, 6] on icon at bounding box center [295, 6] width 3 height 4
click at [77, 16] on icon at bounding box center [76, 17] width 3 height 4
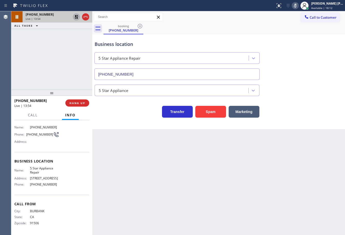
drag, startPoint x: 59, startPoint y: 63, endPoint x: 60, endPoint y: 60, distance: 3.6
click at [59, 62] on div "[PHONE_NUMBER] Live | 13:54 ALL TASKS ALL TASKS ACTIVE TASKS TASKS IN WRAP UP" at bounding box center [51, 50] width 81 height 78
click at [76, 16] on icon at bounding box center [77, 17] width 4 height 4
click at [298, 6] on icon at bounding box center [295, 6] width 6 height 6
click at [292, 38] on div "Business location 5 Star Appliance Repair [PHONE_NUMBER]" at bounding box center [219, 57] width 250 height 46
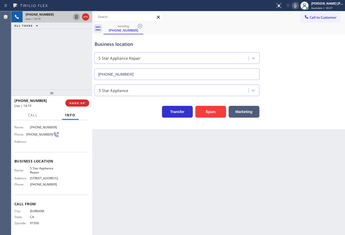
click at [298, 7] on icon at bounding box center [295, 6] width 6 height 6
click at [311, 75] on div "Business location 5 Star Appliance Repair [PHONE_NUMBER]" at bounding box center [219, 57] width 250 height 46
click at [298, 7] on icon at bounding box center [295, 6] width 6 height 6
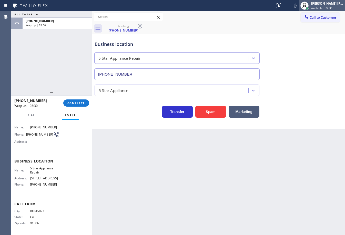
click at [333, 9] on span "Available | 22:35" at bounding box center [321, 8] width 21 height 4
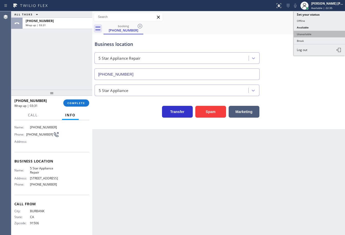
click at [317, 35] on button "Unavailable" at bounding box center [319, 34] width 51 height 7
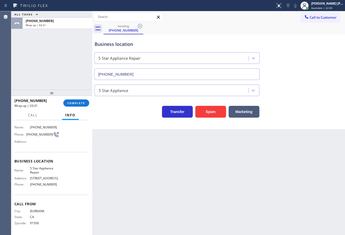
click at [316, 37] on div "Business location 5 Star Appliance Repair [PHONE_NUMBER]" at bounding box center [219, 57] width 250 height 46
click at [77, 100] on button "COMPLETE" at bounding box center [76, 102] width 26 height 7
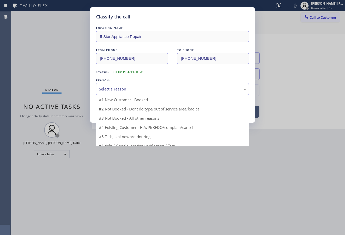
click at [115, 91] on div "Select a reason" at bounding box center [172, 89] width 147 height 6
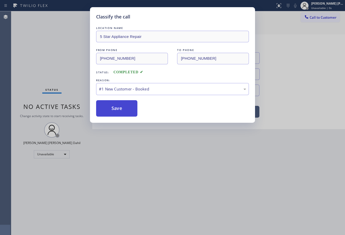
drag, startPoint x: 116, startPoint y: 97, endPoint x: 116, endPoint y: 102, distance: 4.6
click at [117, 107] on button "Save" at bounding box center [116, 108] width 41 height 16
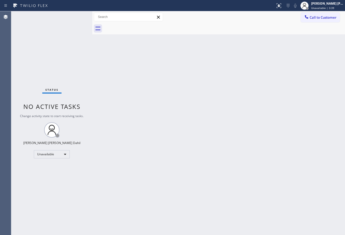
click at [247, 110] on div "Back to Dashboard Change Sender ID Customers Technicians Select a contact Outbo…" at bounding box center [218, 123] width 253 height 224
click at [322, 5] on div "[PERSON_NAME] [PERSON_NAME] Dahil" at bounding box center [327, 3] width 32 height 4
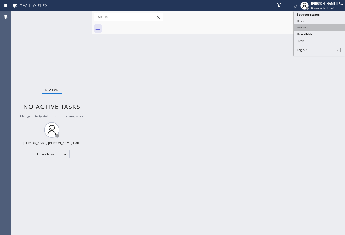
click at [312, 28] on button "Available" at bounding box center [319, 27] width 51 height 7
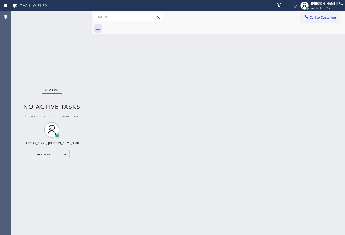
click at [238, 126] on div "Back to Dashboard Change Sender ID Customers Technicians Select a contact Outbo…" at bounding box center [218, 123] width 253 height 224
drag, startPoint x: 214, startPoint y: 111, endPoint x: 267, endPoint y: 222, distance: 122.5
click at [214, 111] on div "Back to Dashboard Change Sender ID Customers Technicians Select a contact Outbo…" at bounding box center [218, 123] width 253 height 224
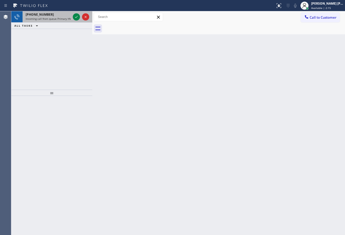
click at [58, 20] on span "Incoming call from queue Primary HVAC" at bounding box center [50, 19] width 48 height 4
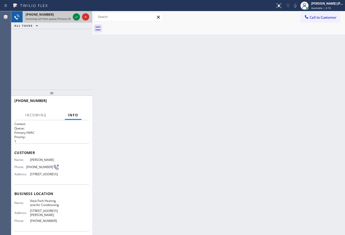
click at [58, 20] on span "Incoming call from queue Primary HVAC" at bounding box center [50, 19] width 48 height 4
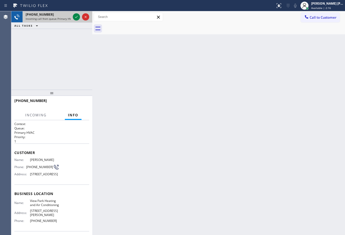
click at [58, 20] on span "Incoming call from queue Primary HVAC" at bounding box center [50, 19] width 48 height 4
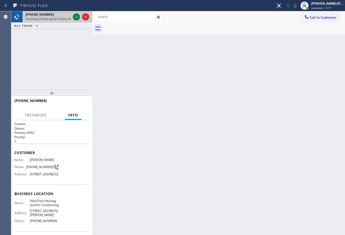
click at [58, 20] on span "Incoming call from queue Primary HVAC" at bounding box center [50, 19] width 48 height 4
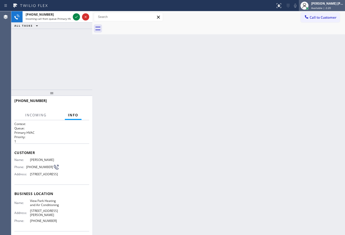
click at [325, 7] on span "Available | 2:20" at bounding box center [321, 8] width 20 height 4
click at [213, 102] on div "Back to Dashboard Change Sender ID Customers Technicians Select a contact Outbo…" at bounding box center [218, 123] width 253 height 224
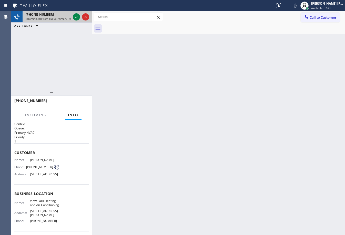
click at [67, 16] on div "[PHONE_NUMBER]" at bounding box center [48, 14] width 45 height 4
click at [76, 15] on icon at bounding box center [76, 17] width 6 height 6
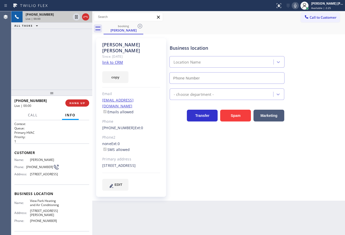
type input "[PHONE_NUMBER]"
click at [114, 60] on link "link to CRM" at bounding box center [112, 62] width 21 height 5
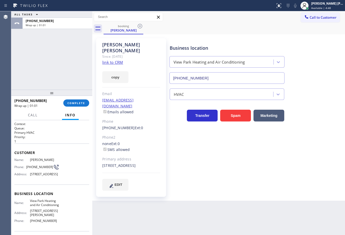
click at [45, 72] on div "ALL TASKS ALL TASKS ACTIVE TASKS TASKS IN WRAP UP [PHONE_NUMBER] Wrap up | 01:01" at bounding box center [51, 50] width 81 height 78
click at [80, 103] on span "COMPLETE" at bounding box center [76, 103] width 18 height 4
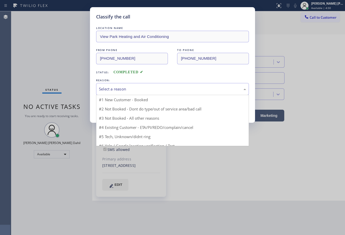
click at [120, 90] on div "Select a reason" at bounding box center [172, 89] width 147 height 6
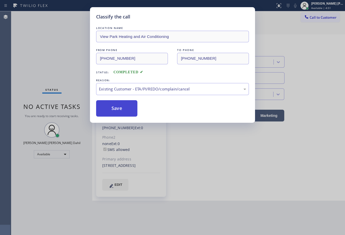
click at [117, 107] on button "Save" at bounding box center [116, 108] width 41 height 16
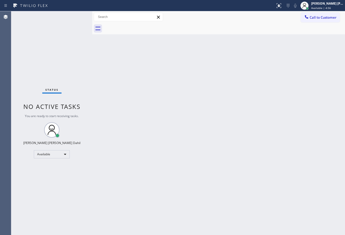
click at [139, 122] on div "Back to Dashboard Change Sender ID Customers Technicians Select a contact Outbo…" at bounding box center [218, 123] width 253 height 224
click at [331, 9] on span "Available | 5:09" at bounding box center [321, 8] width 20 height 4
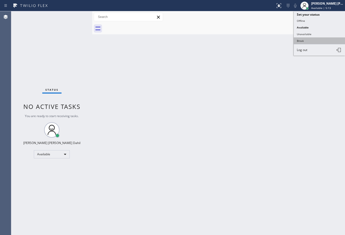
click at [306, 43] on button "Break" at bounding box center [319, 40] width 51 height 7
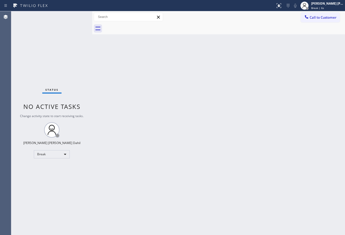
click at [222, 29] on div at bounding box center [225, 29] width 242 height 12
